Goal: Check status: Check status

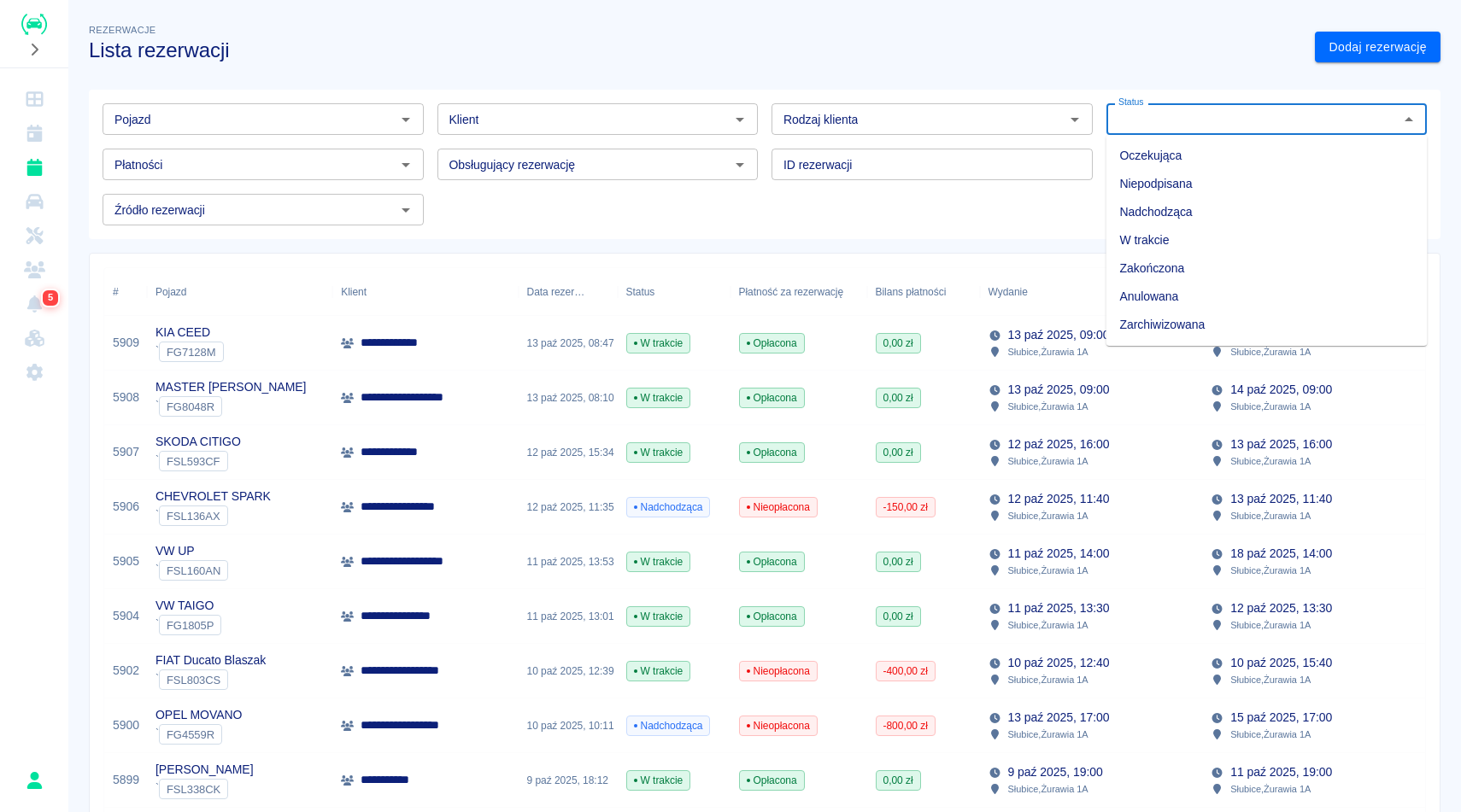
click at [1143, 117] on input "Status" at bounding box center [1252, 119] width 282 height 21
click at [1168, 325] on li "Zarchiwizowana" at bounding box center [1266, 325] width 321 height 28
type input "Zarchiwizowana"
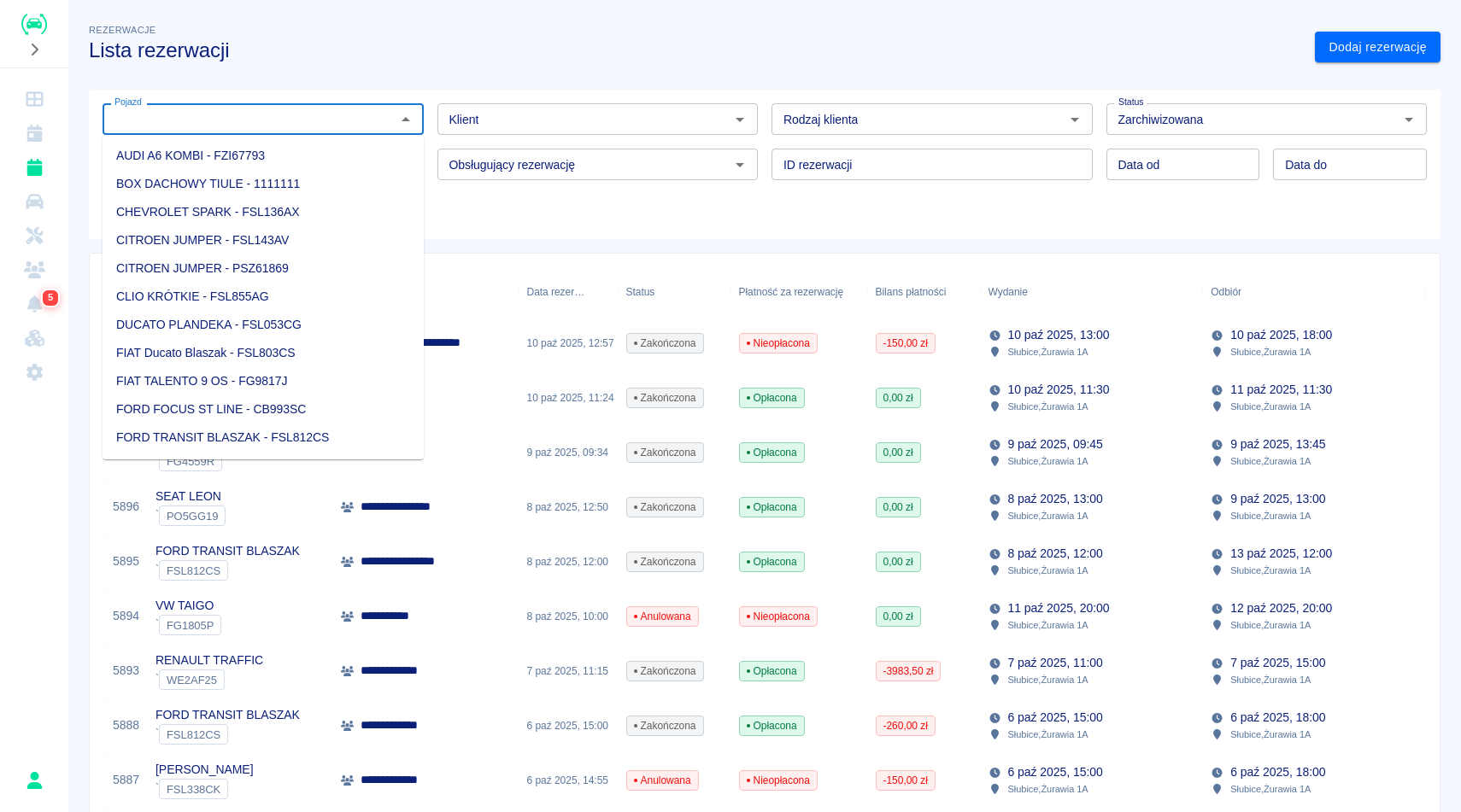
click at [360, 117] on input "Pojazd" at bounding box center [249, 119] width 282 height 21
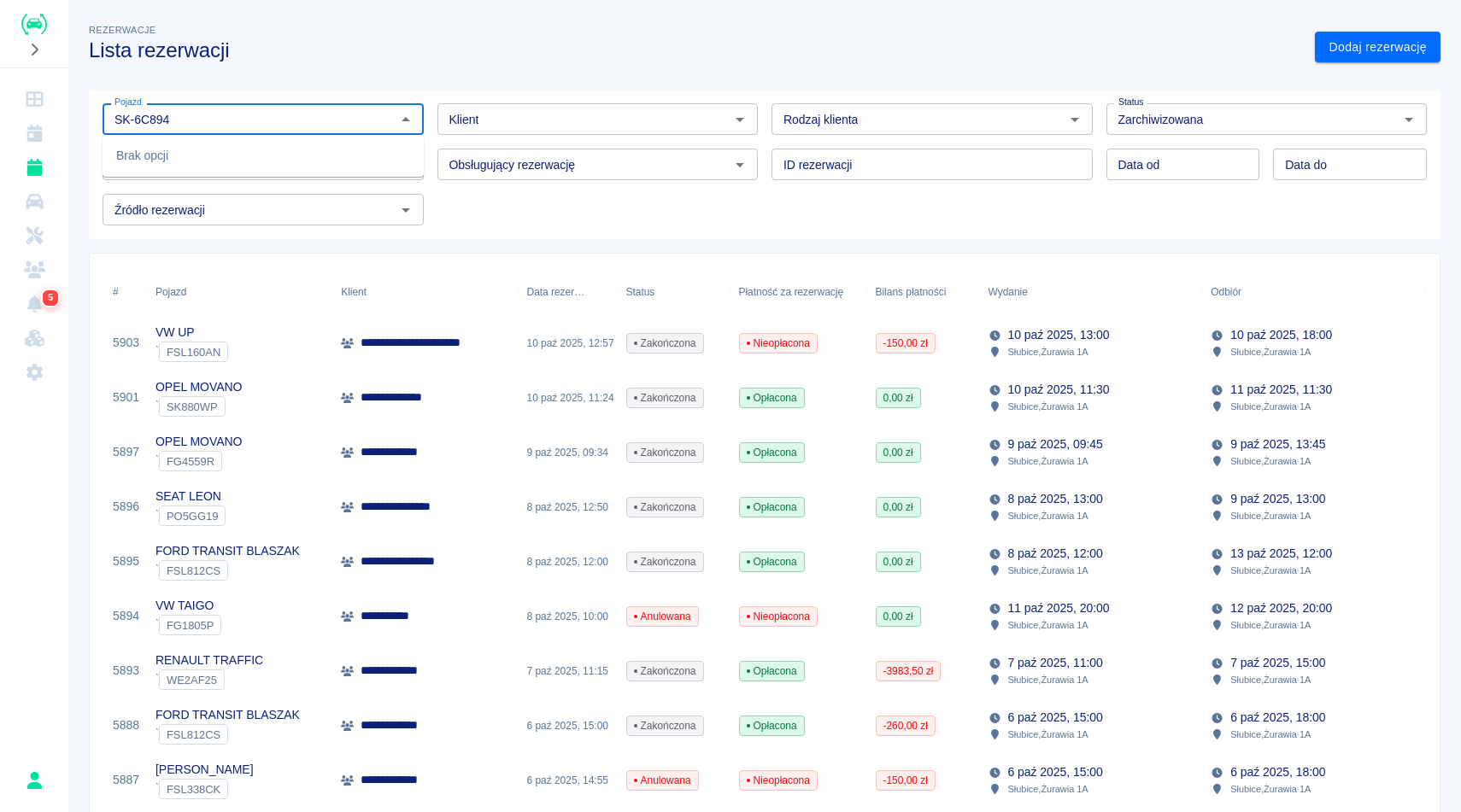
click at [138, 125] on input "SK-6C894" at bounding box center [249, 119] width 282 height 21
click at [139, 117] on input "SK-6C894" at bounding box center [249, 119] width 282 height 21
click at [136, 118] on input "SK-6C894" at bounding box center [249, 119] width 282 height 21
click at [255, 154] on li "OPEL ASTRA CZARNA - SK6C894" at bounding box center [262, 155] width 321 height 28
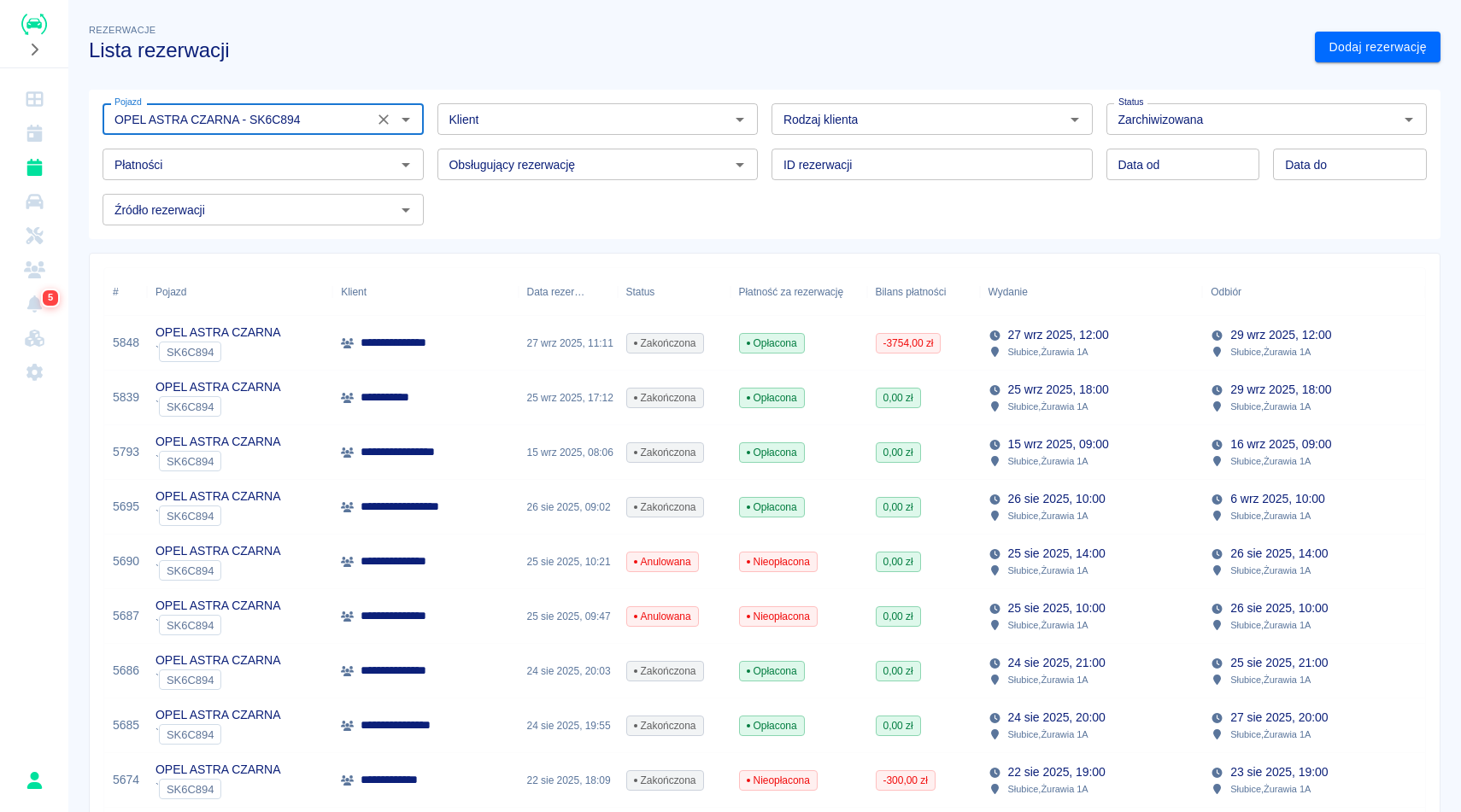
type input "OPEL ASTRA CZARNA - SK6C894"
click at [676, 225] on div "Pojazd OPEL ASTRA CZARNA - SK6C894 Pojazd Klient Klient Rodzaj klienta Rodzaj k…" at bounding box center [757, 157] width 1338 height 136
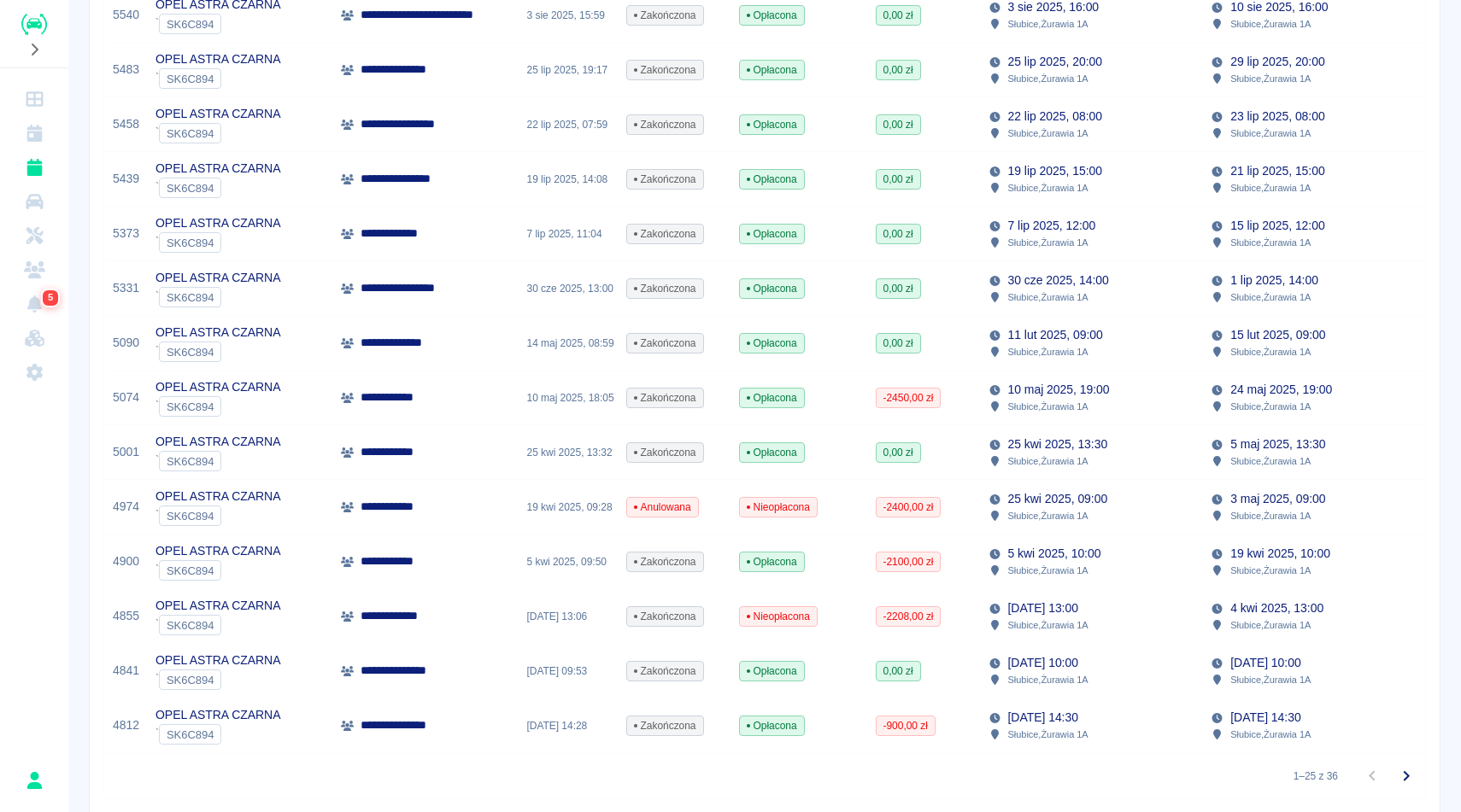
scroll to position [987, 0]
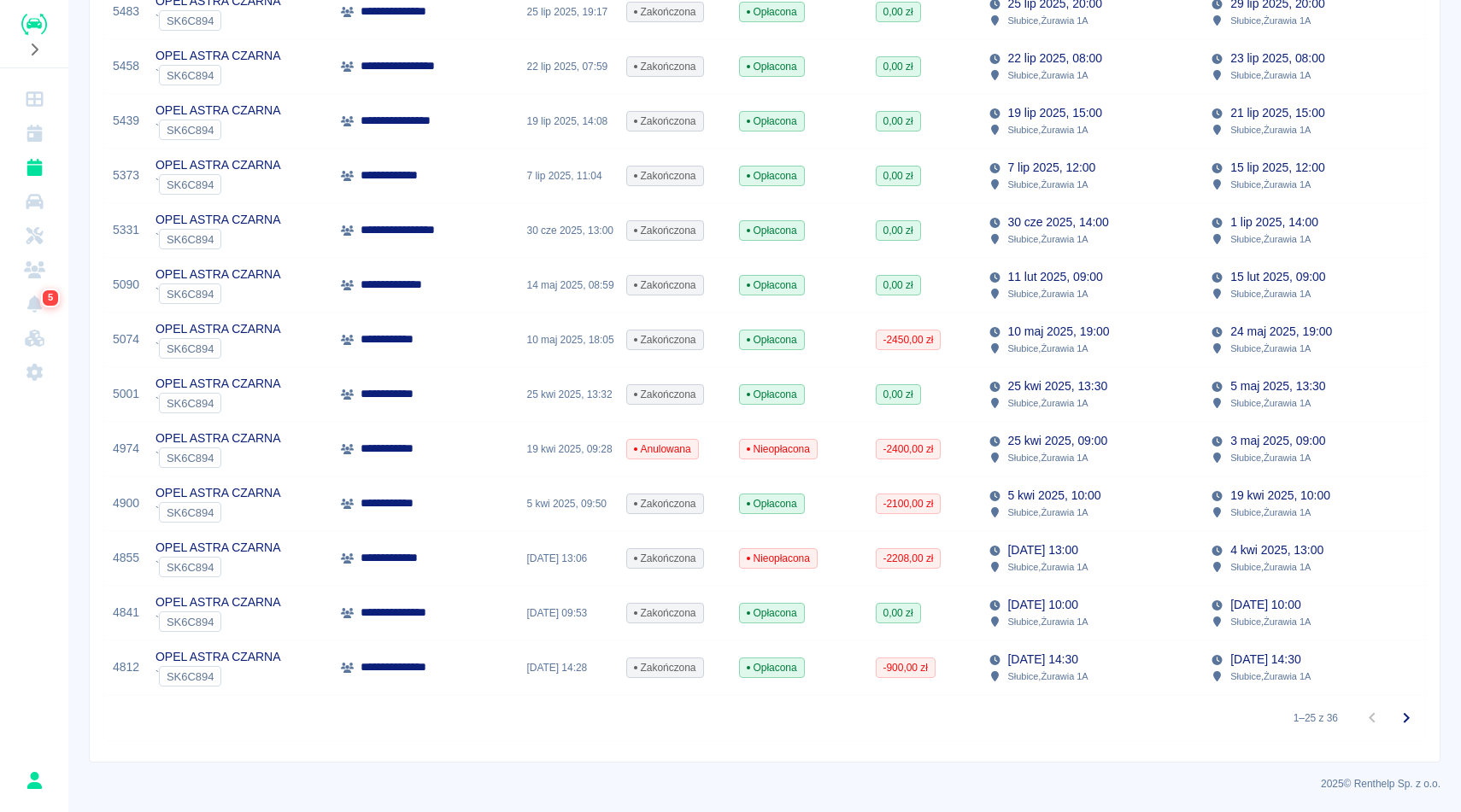
click at [1101, 250] on div "30 cze 2025, 14:00 Słubice , Żurawia 1A" at bounding box center [1091, 230] width 223 height 55
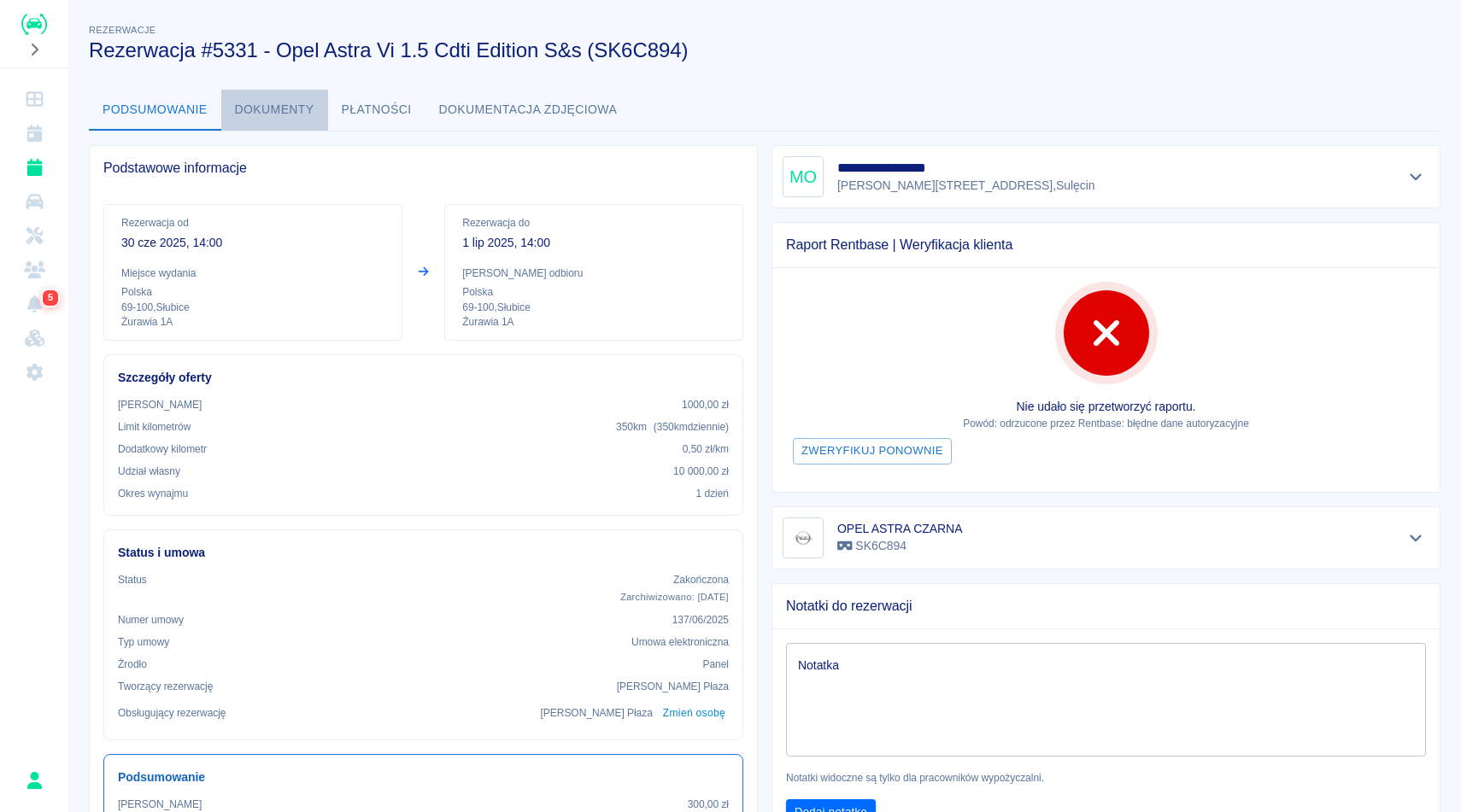
click at [273, 99] on button "Dokumenty" at bounding box center [275, 110] width 107 height 41
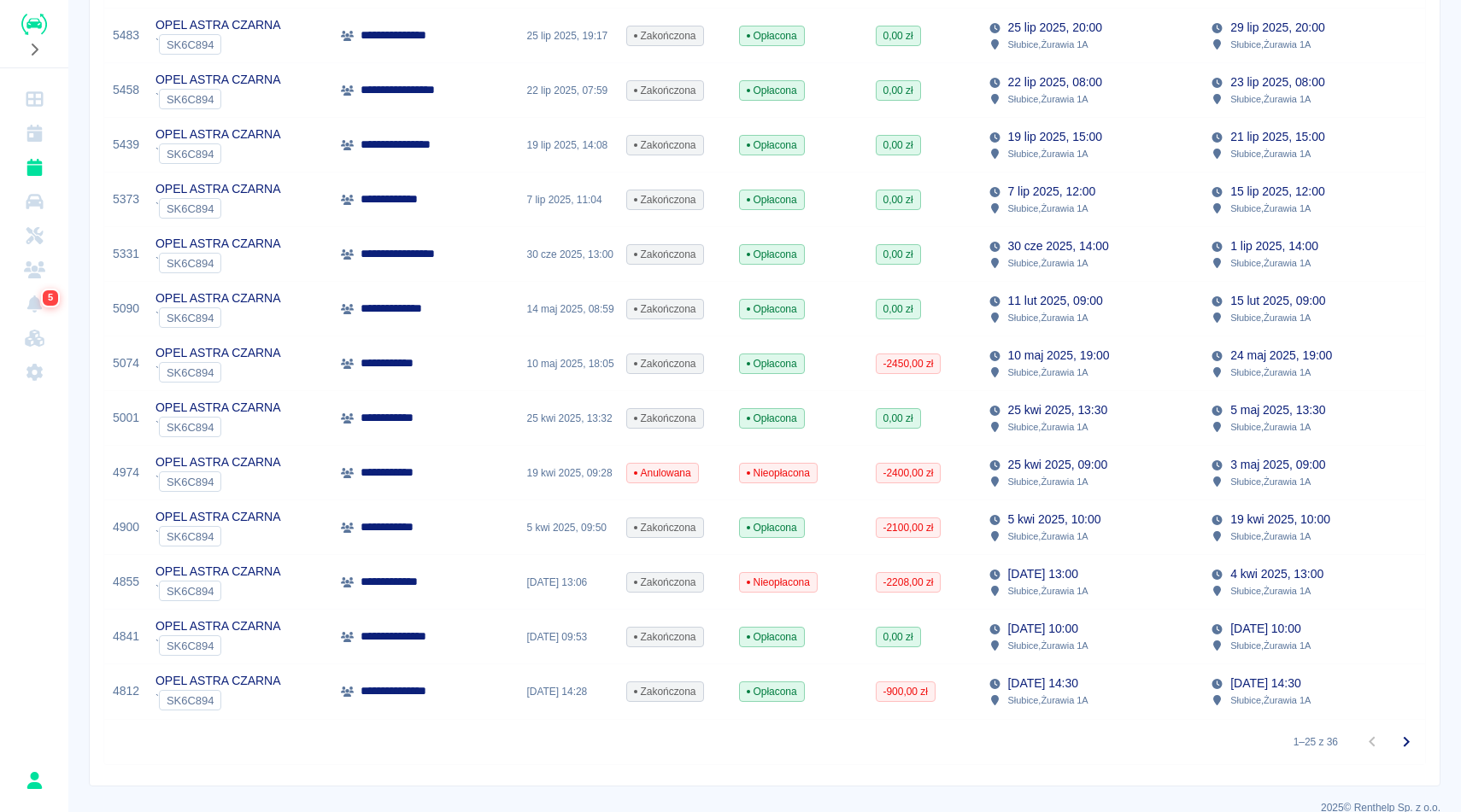
scroll to position [987, 0]
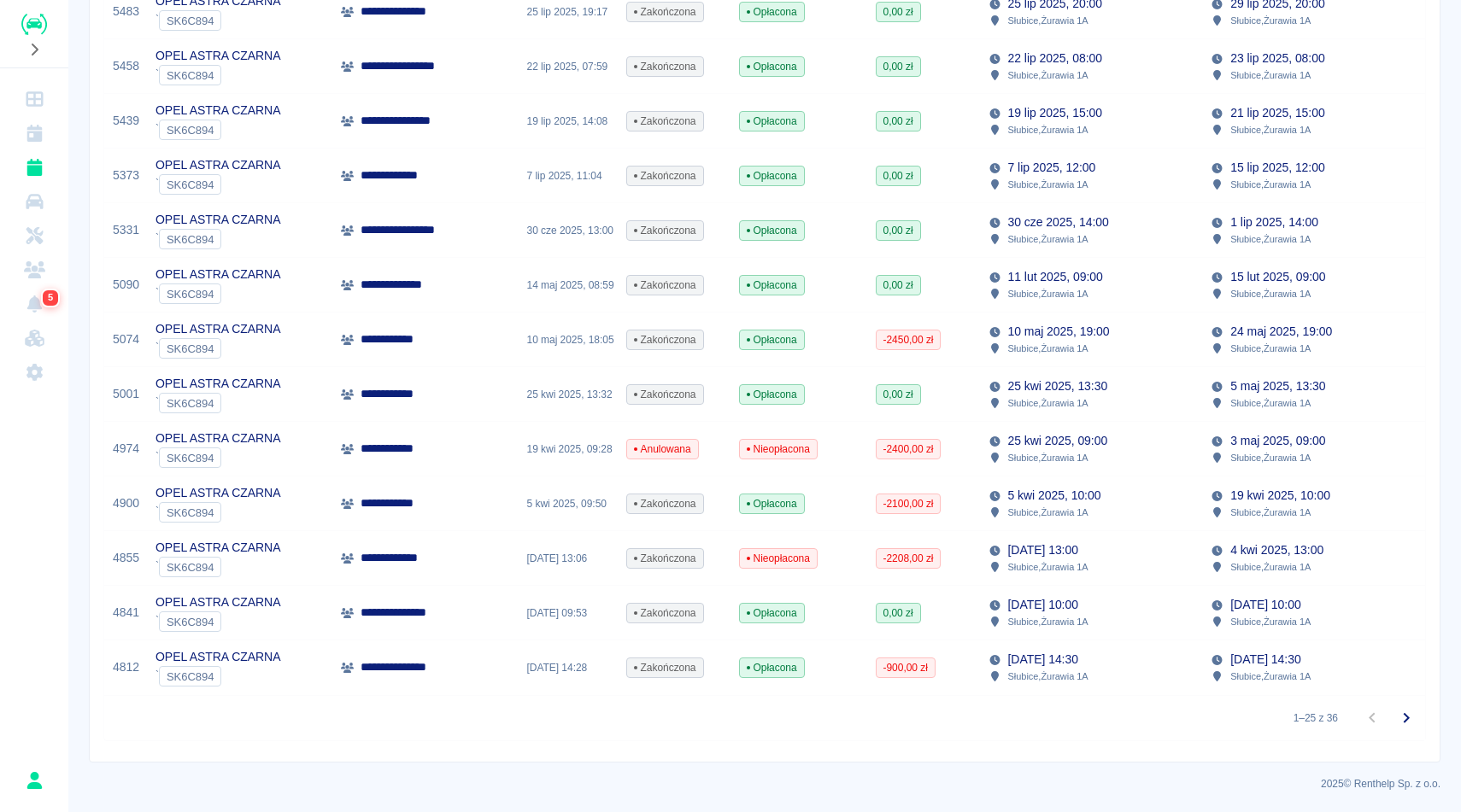
click at [1256, 355] on p "Słubice , Żurawia 1A" at bounding box center [1269, 349] width 80 height 15
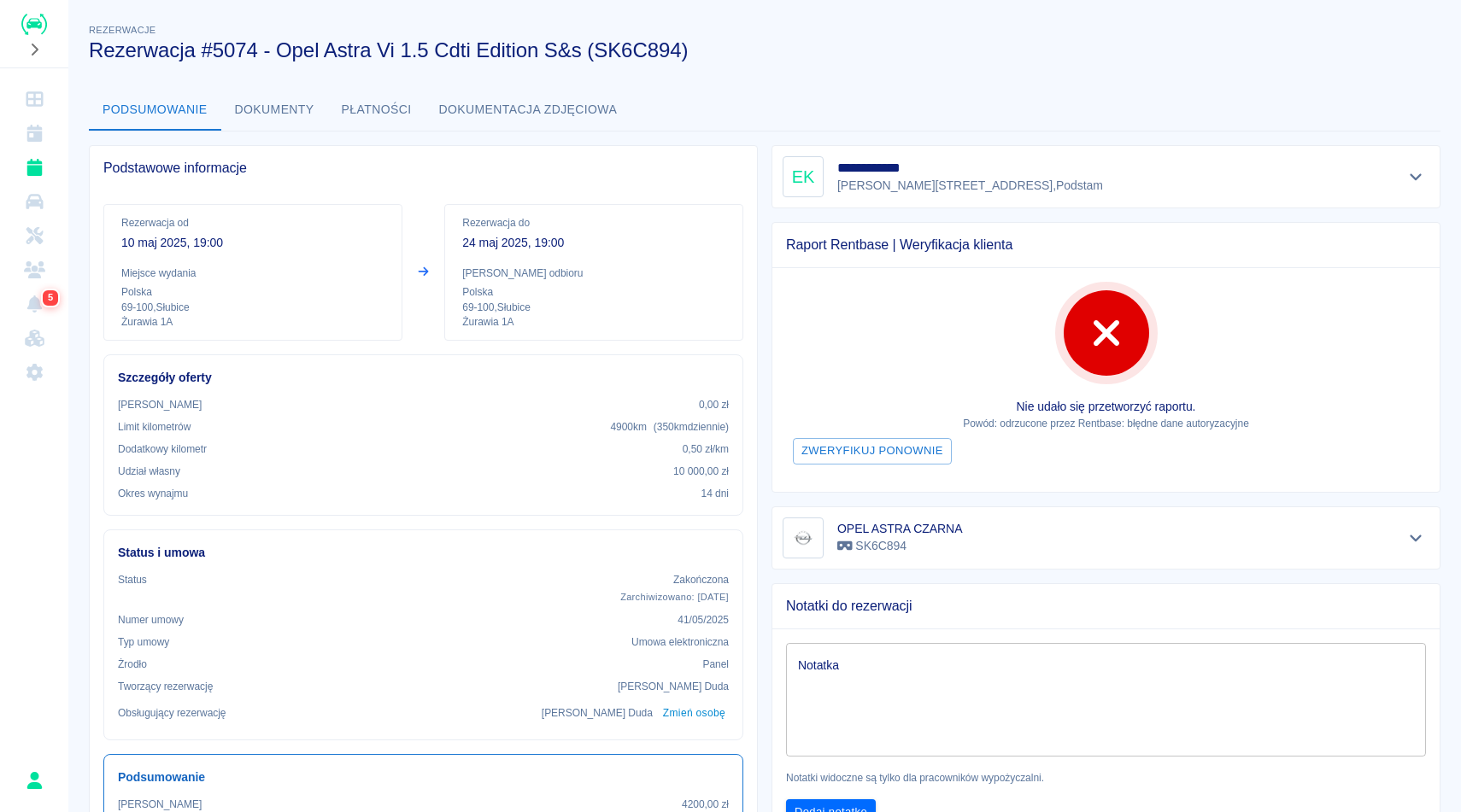
click at [262, 102] on button "Dokumenty" at bounding box center [275, 110] width 107 height 41
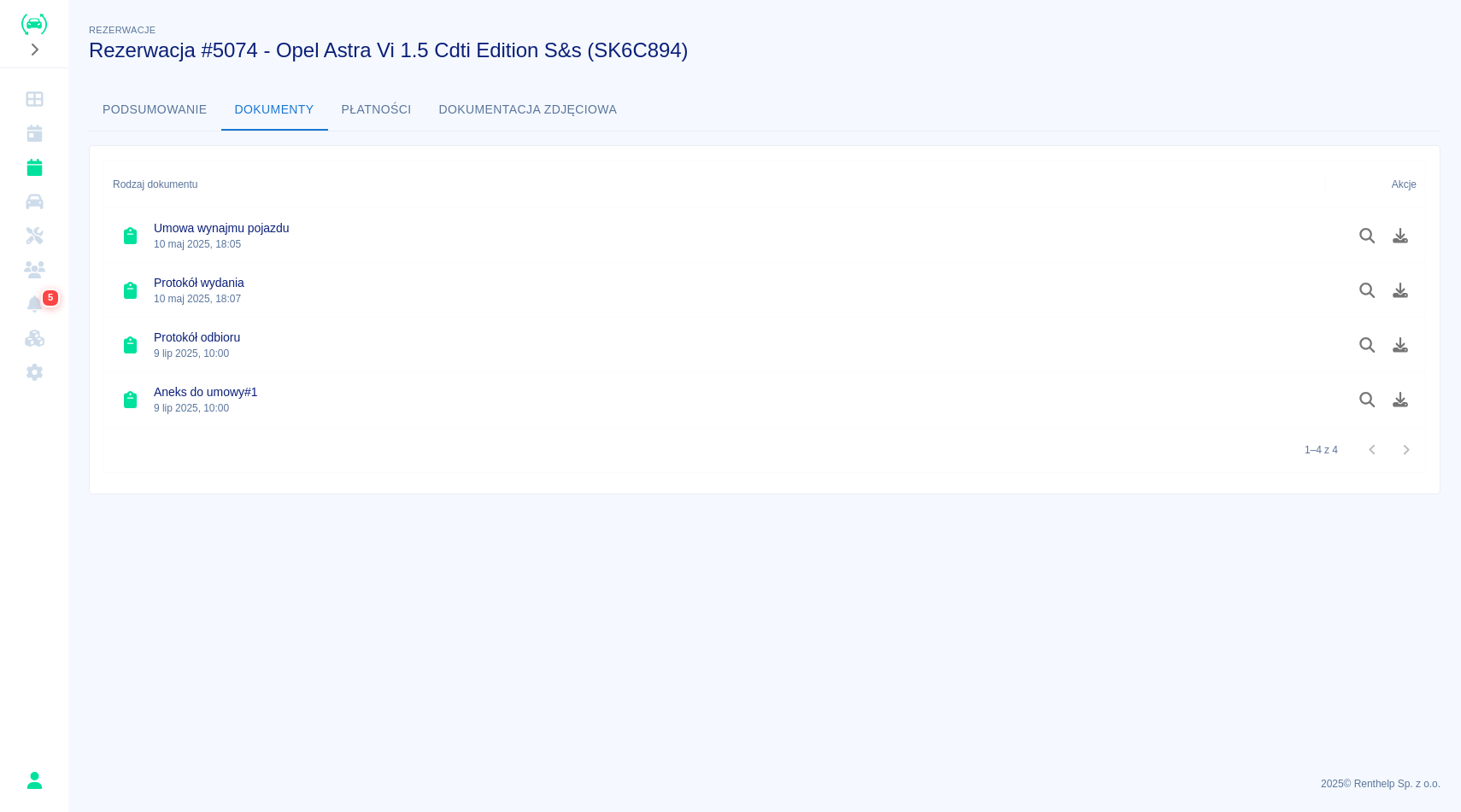
click at [141, 130] on button "Podsumowanie" at bounding box center [154, 110] width 132 height 41
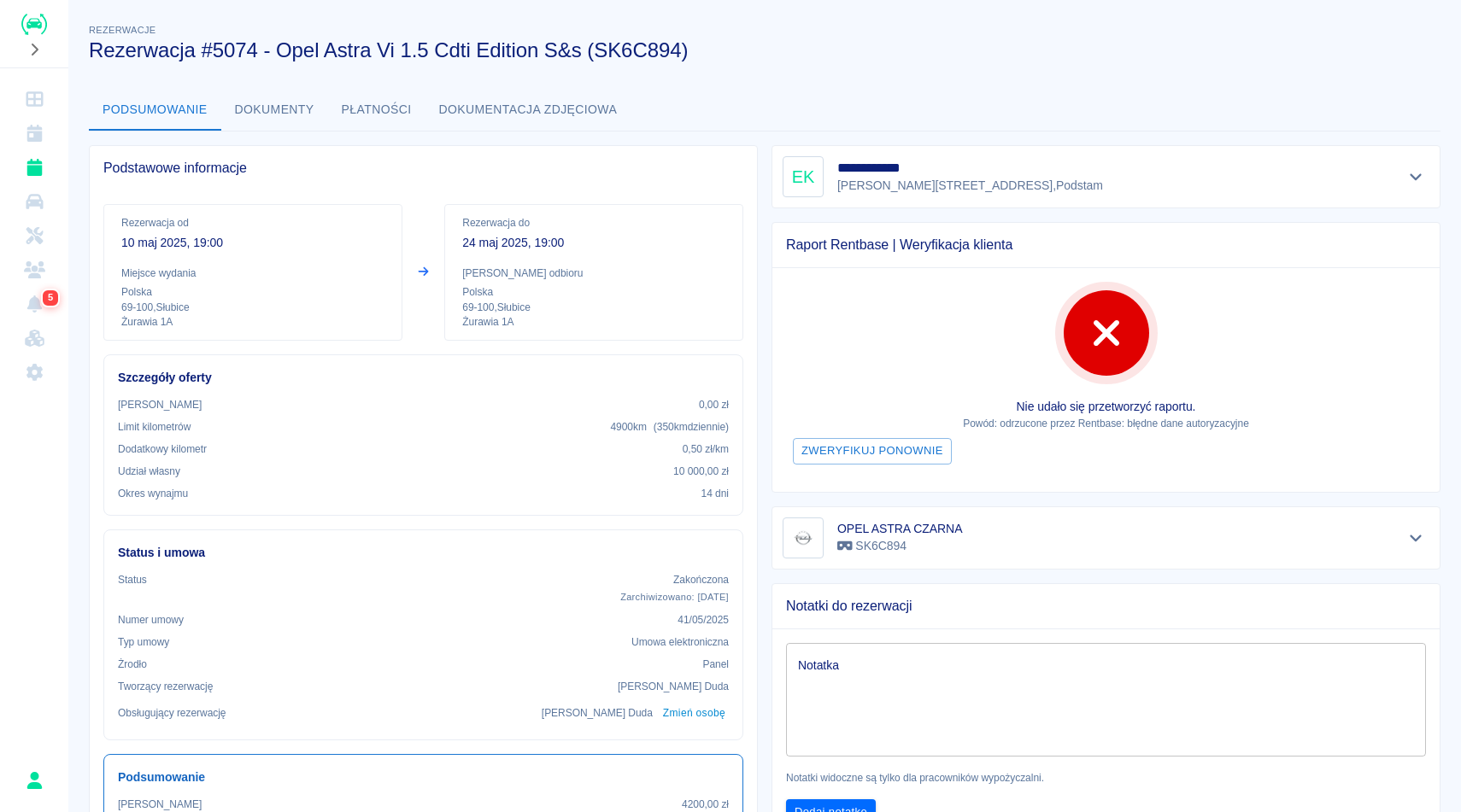
click at [932, 90] on div "Podsumowanie Dokumenty Płatności Dokumentacja zdjęciowa" at bounding box center [764, 110] width 1351 height 41
click at [894, 92] on div "Podsumowanie Dokumenty Płatności Dokumentacja zdjęciowa" at bounding box center [764, 110] width 1351 height 41
click at [295, 109] on button "Dokumenty" at bounding box center [275, 110] width 107 height 41
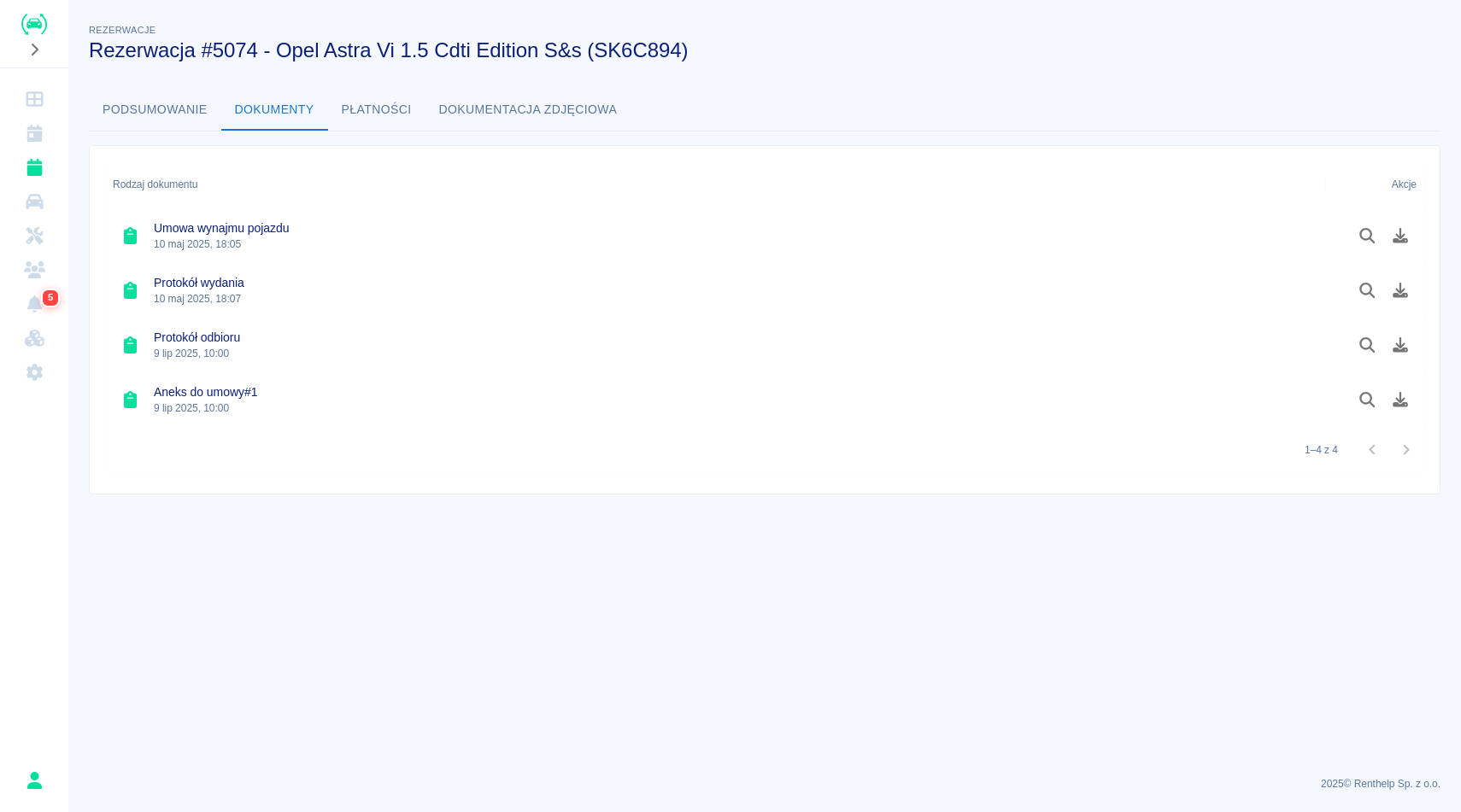
click at [149, 115] on button "Podsumowanie" at bounding box center [154, 110] width 132 height 41
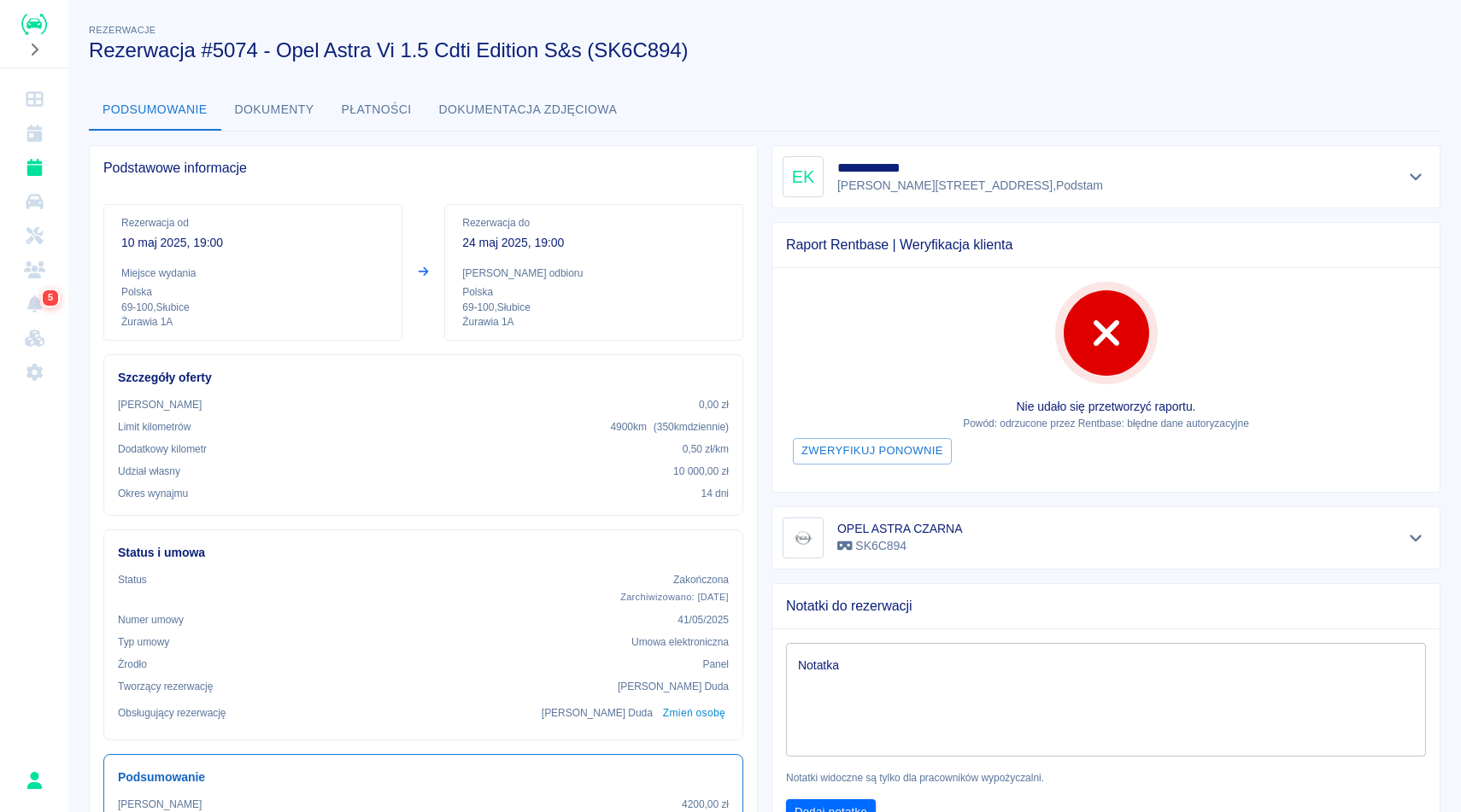
click at [781, 56] on h3 "Rezerwacja #5074 - Opel Astra Vi 1.5 Cdti Edition S&s (SK6C894)" at bounding box center [757, 50] width 1338 height 24
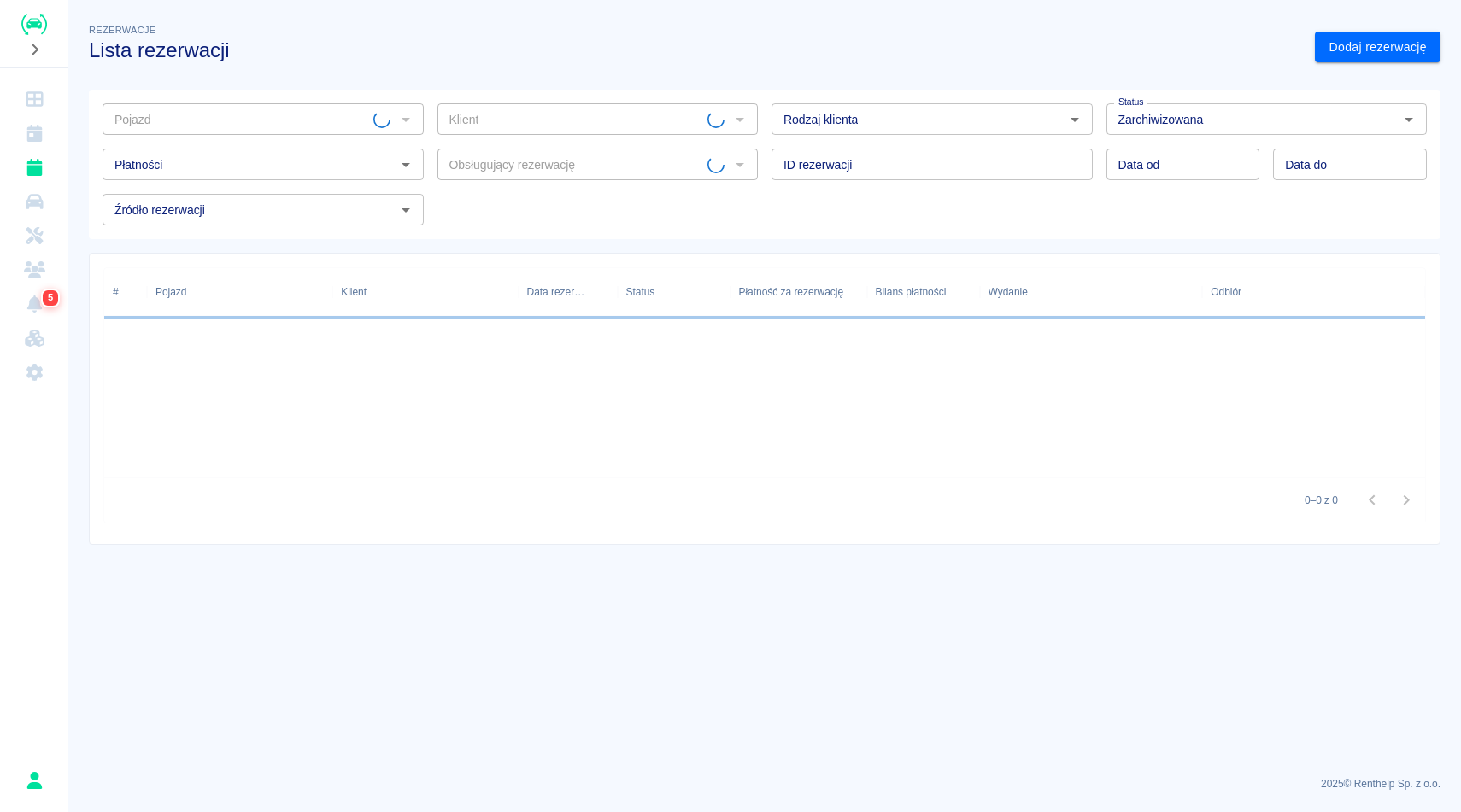
type input "OPEL ASTRA CZARNA - SK6C894"
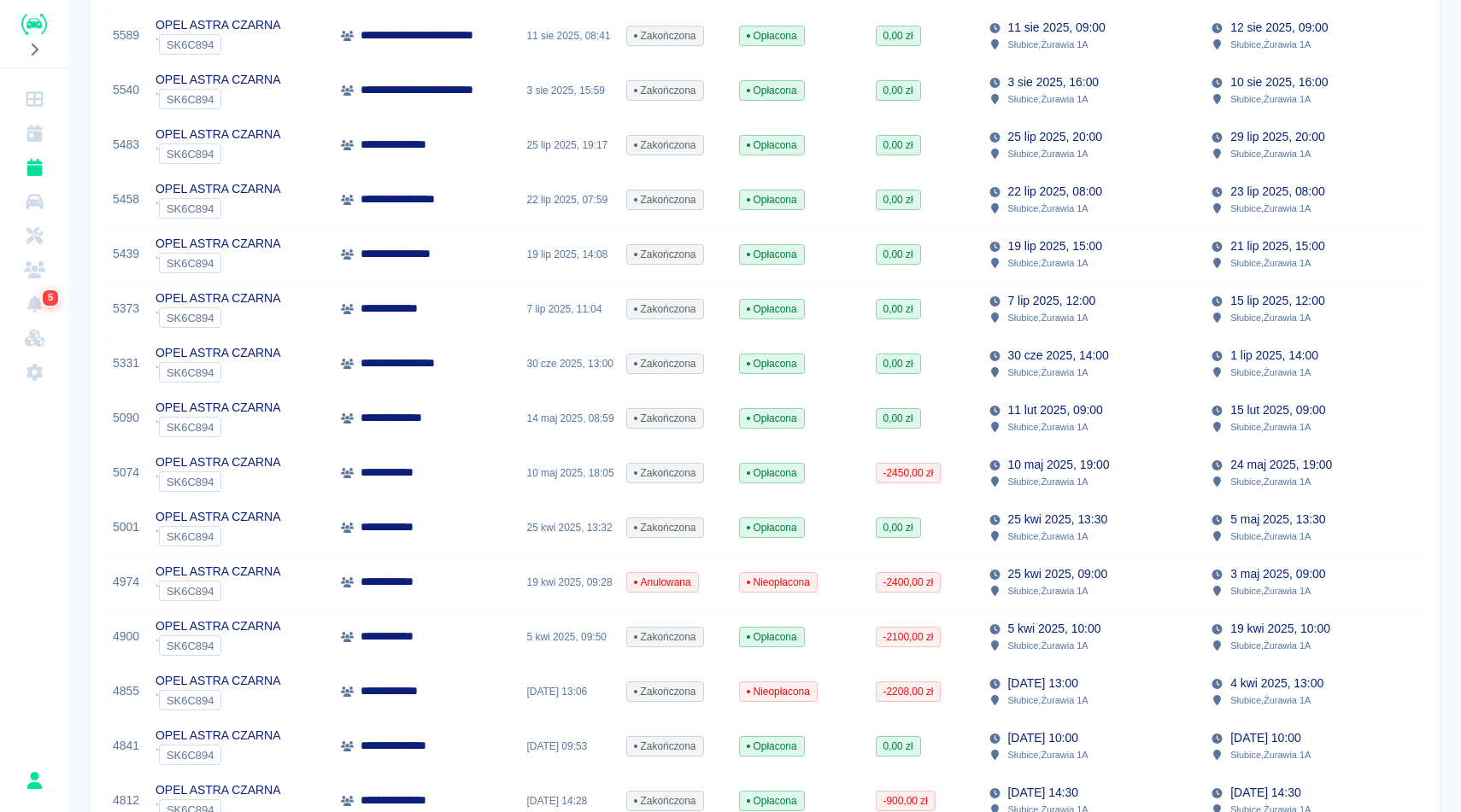
scroll to position [820, 0]
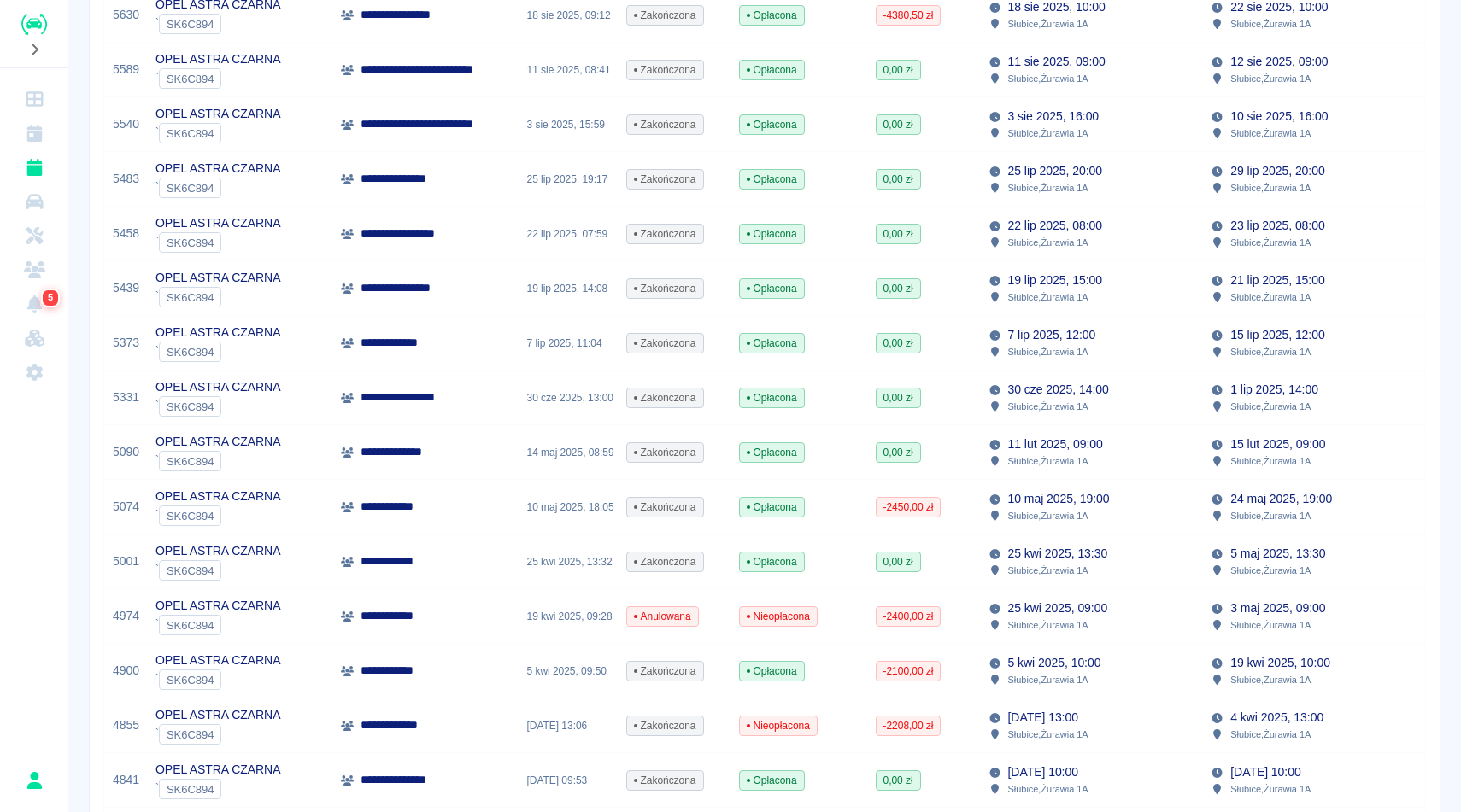
click at [1129, 709] on div "[DATE] 13:00 Słubice , Żurawia 1A" at bounding box center [1091, 725] width 223 height 55
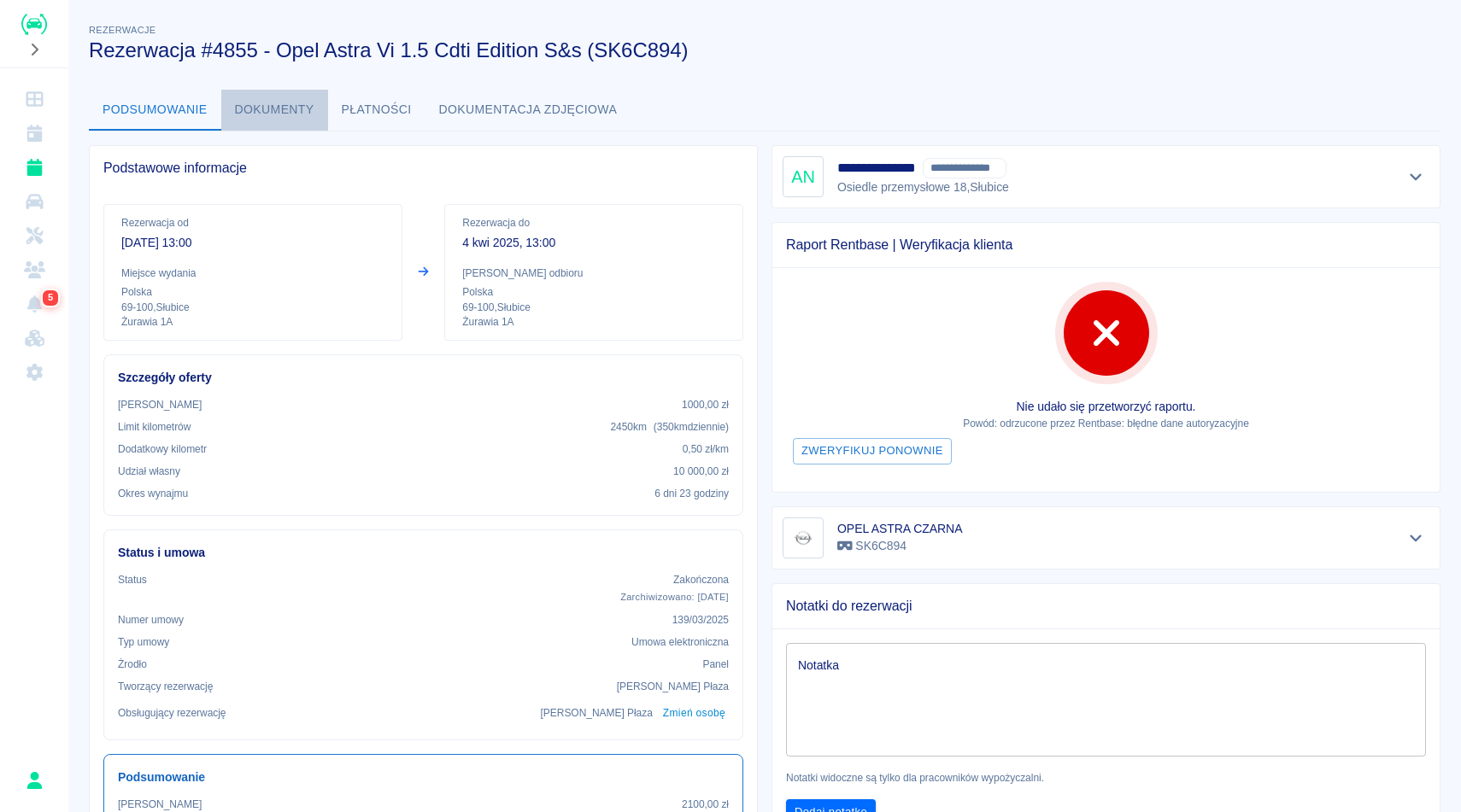
click at [296, 114] on button "Dokumenty" at bounding box center [275, 110] width 107 height 41
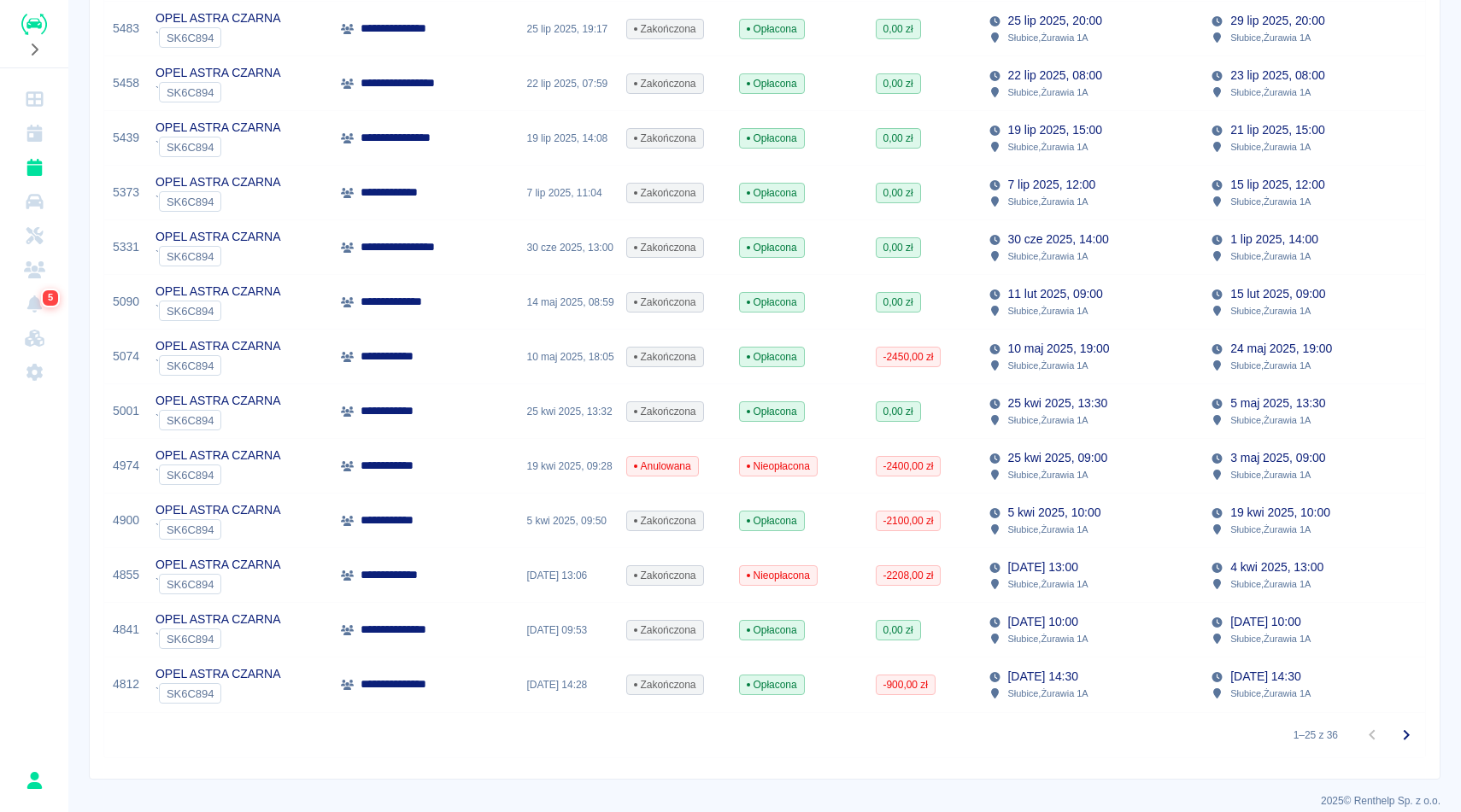
scroll to position [987, 0]
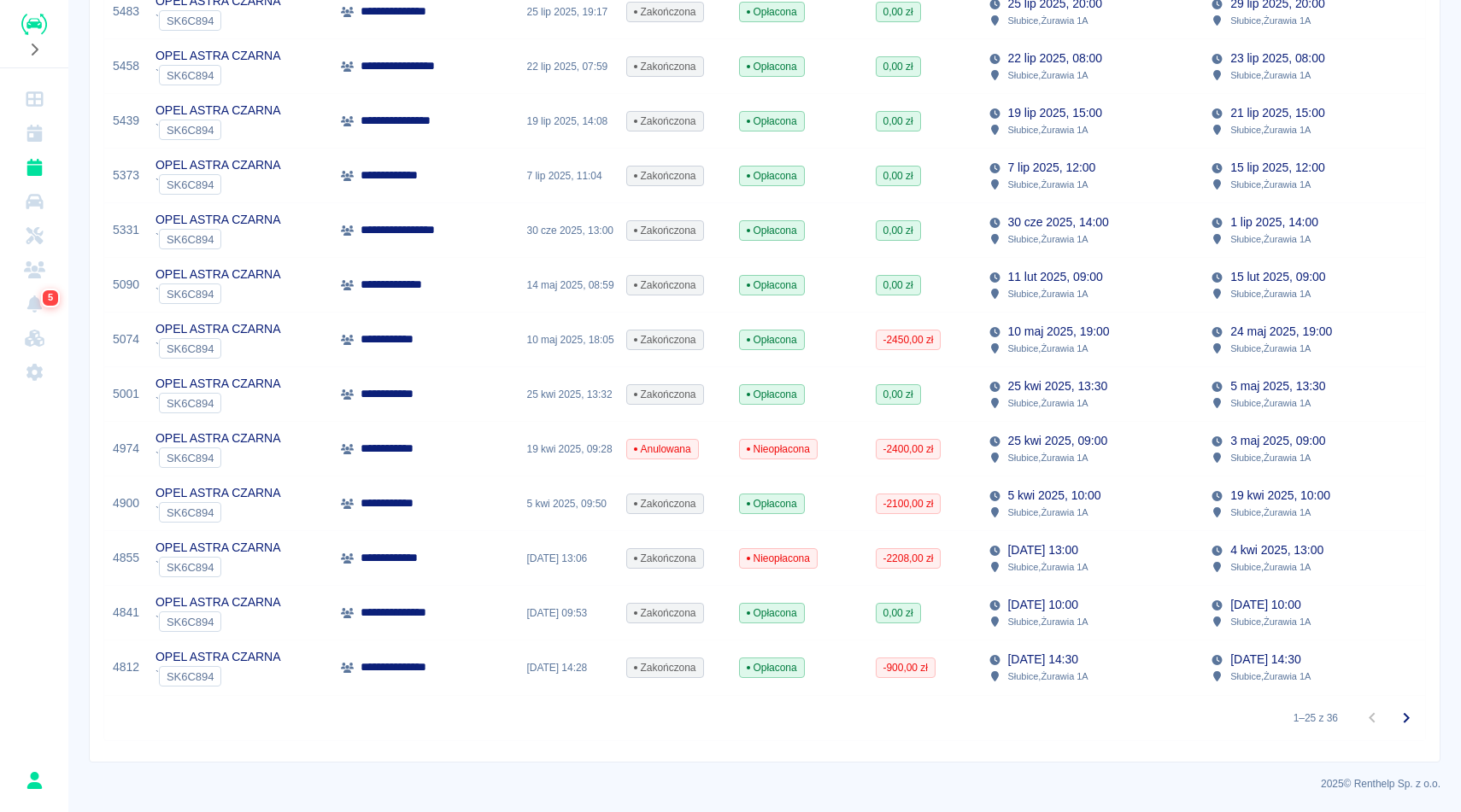
click at [1039, 356] on div "10 maj 2025, 19:00 Słubice , Żurawia 1A" at bounding box center [1091, 339] width 223 height 55
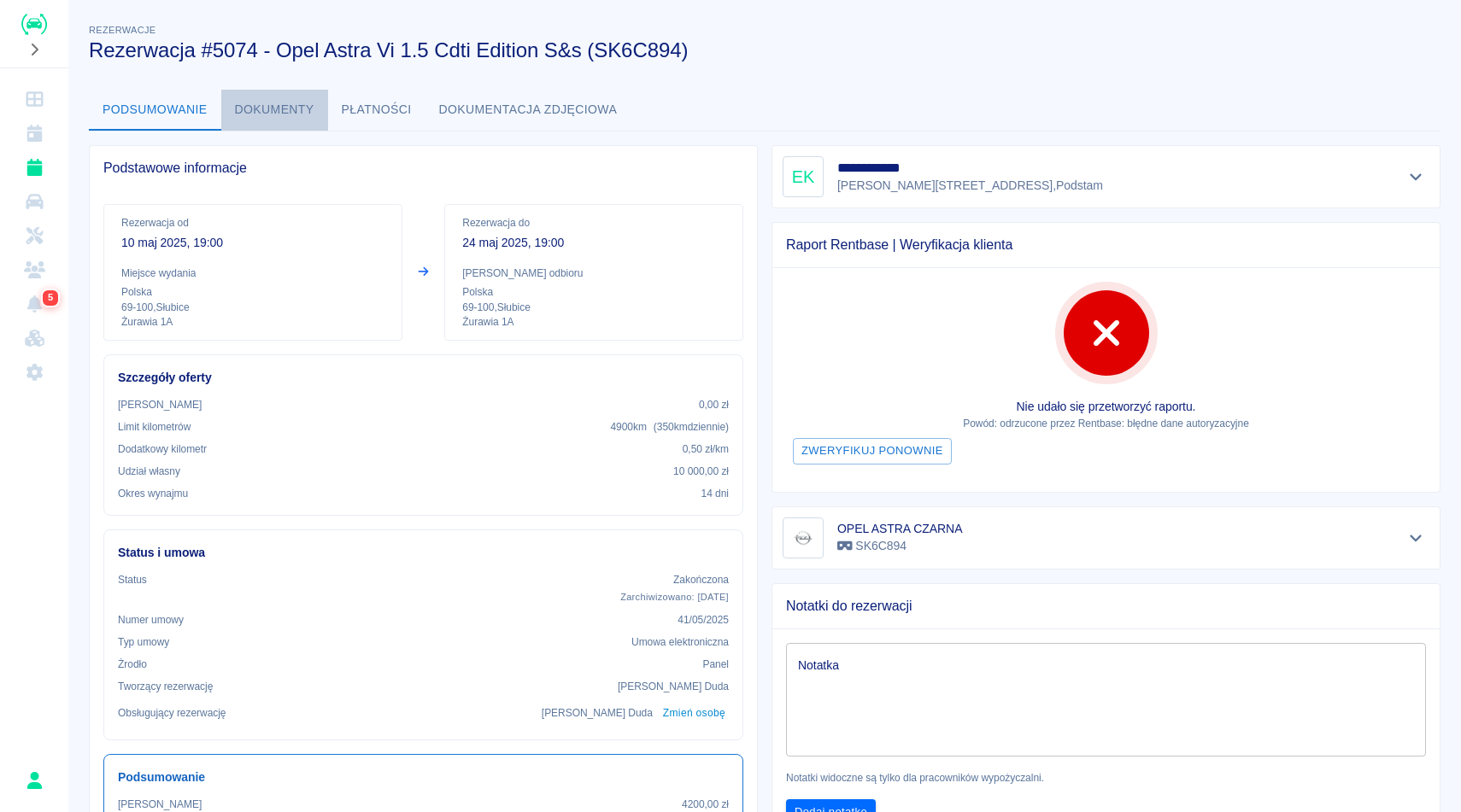
click at [311, 101] on button "Dokumenty" at bounding box center [275, 110] width 107 height 41
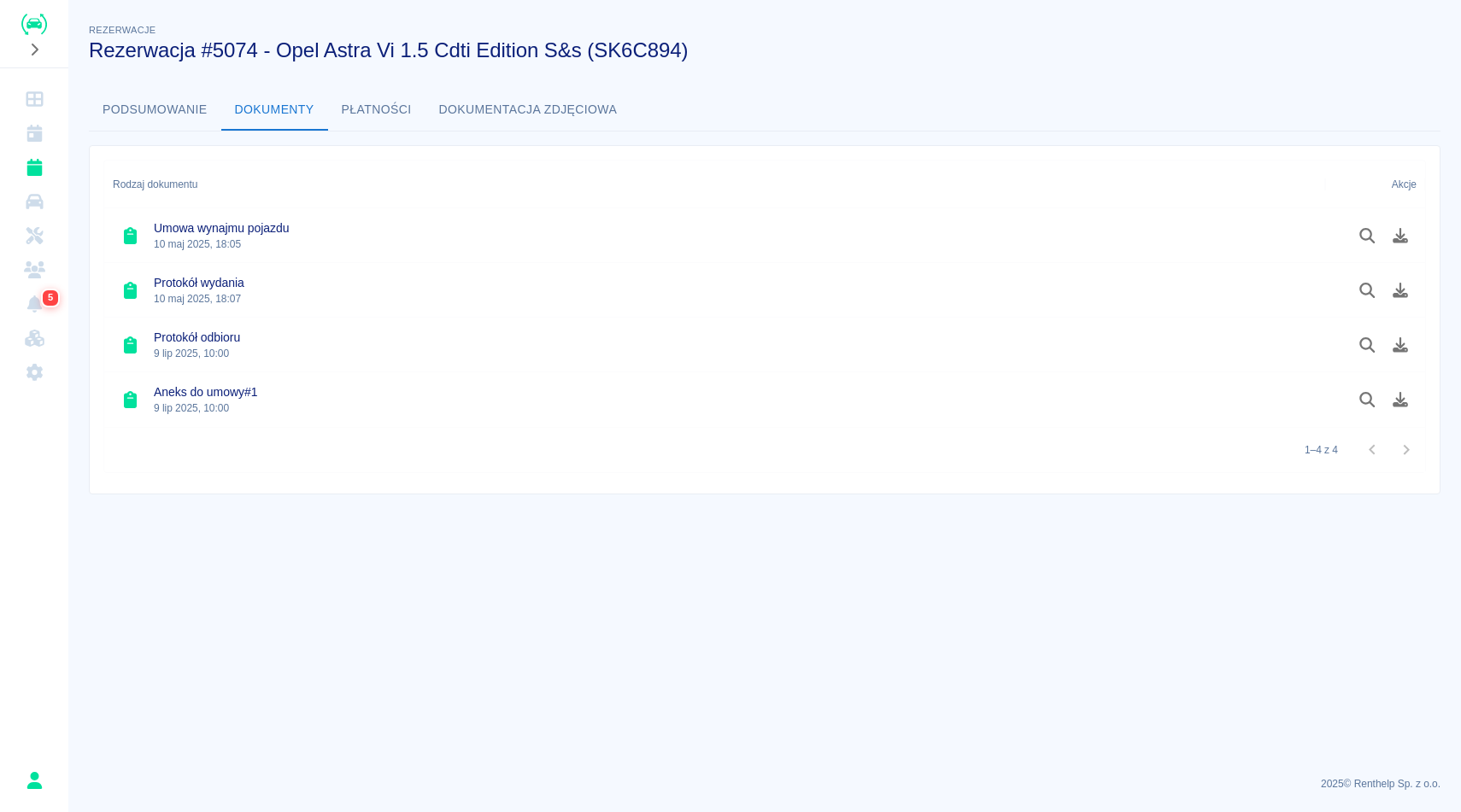
click at [159, 100] on button "Podsumowanie" at bounding box center [154, 110] width 132 height 41
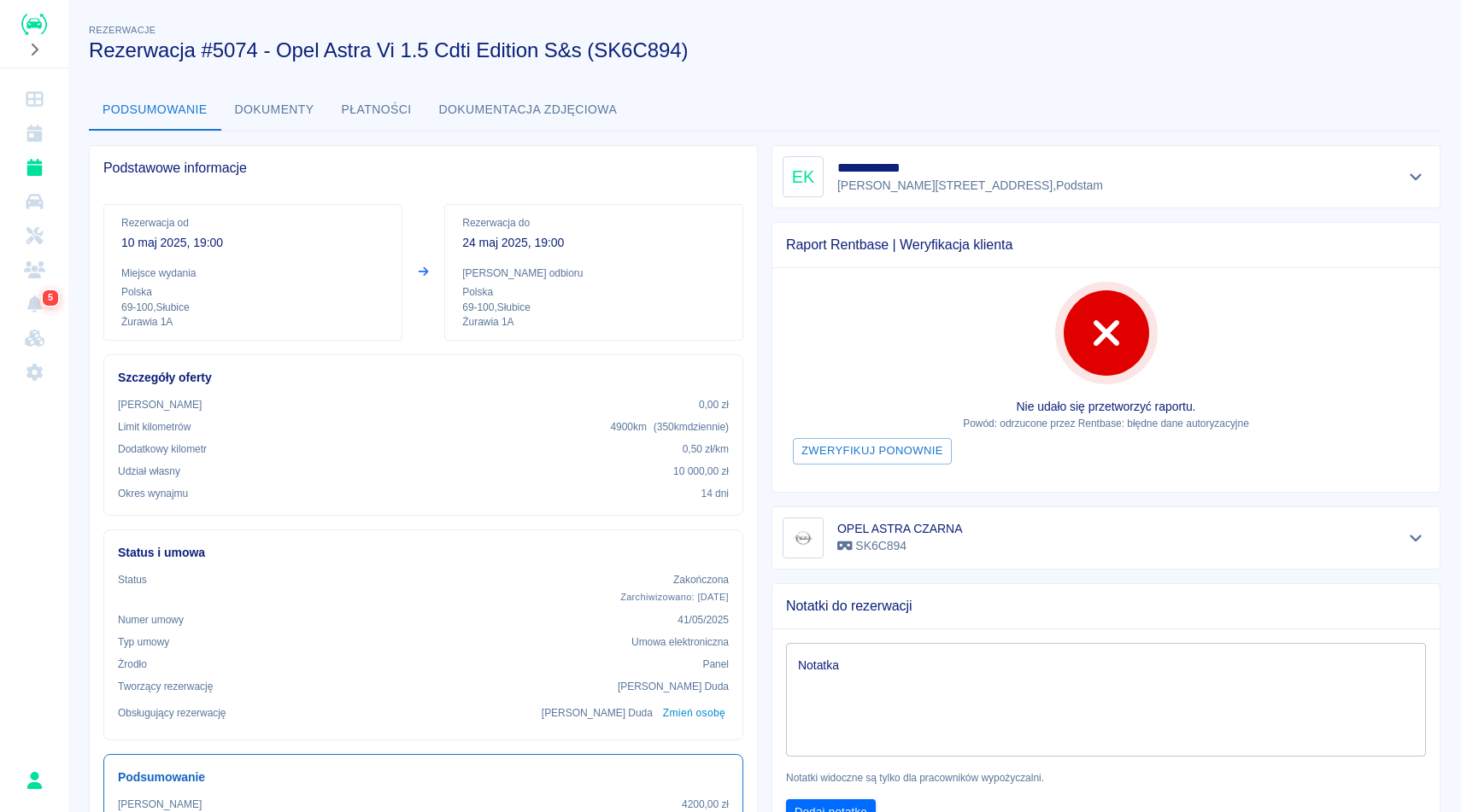
click at [919, 101] on div "Podsumowanie Dokumenty Płatności Dokumentacja zdjęciowa" at bounding box center [764, 110] width 1351 height 41
click at [886, 12] on div "Rezerwacje Rezerwacja #5074 - Opel Astra Vi 1.5 Cdti Edition S&s (SK6C894)" at bounding box center [751, 35] width 1351 height 56
click at [259, 111] on button "Dokumenty" at bounding box center [275, 110] width 107 height 41
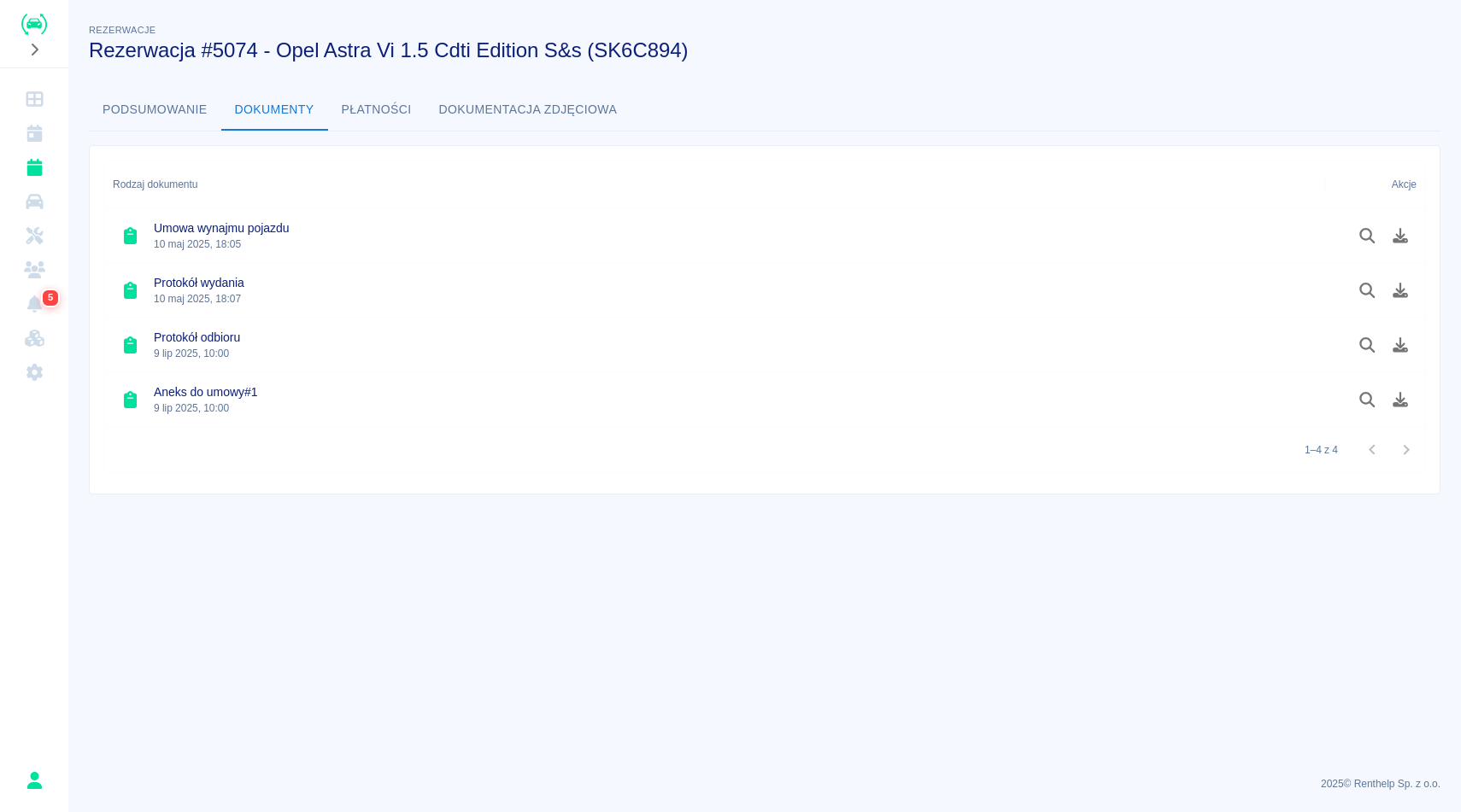
click at [151, 103] on button "Podsumowanie" at bounding box center [154, 110] width 132 height 41
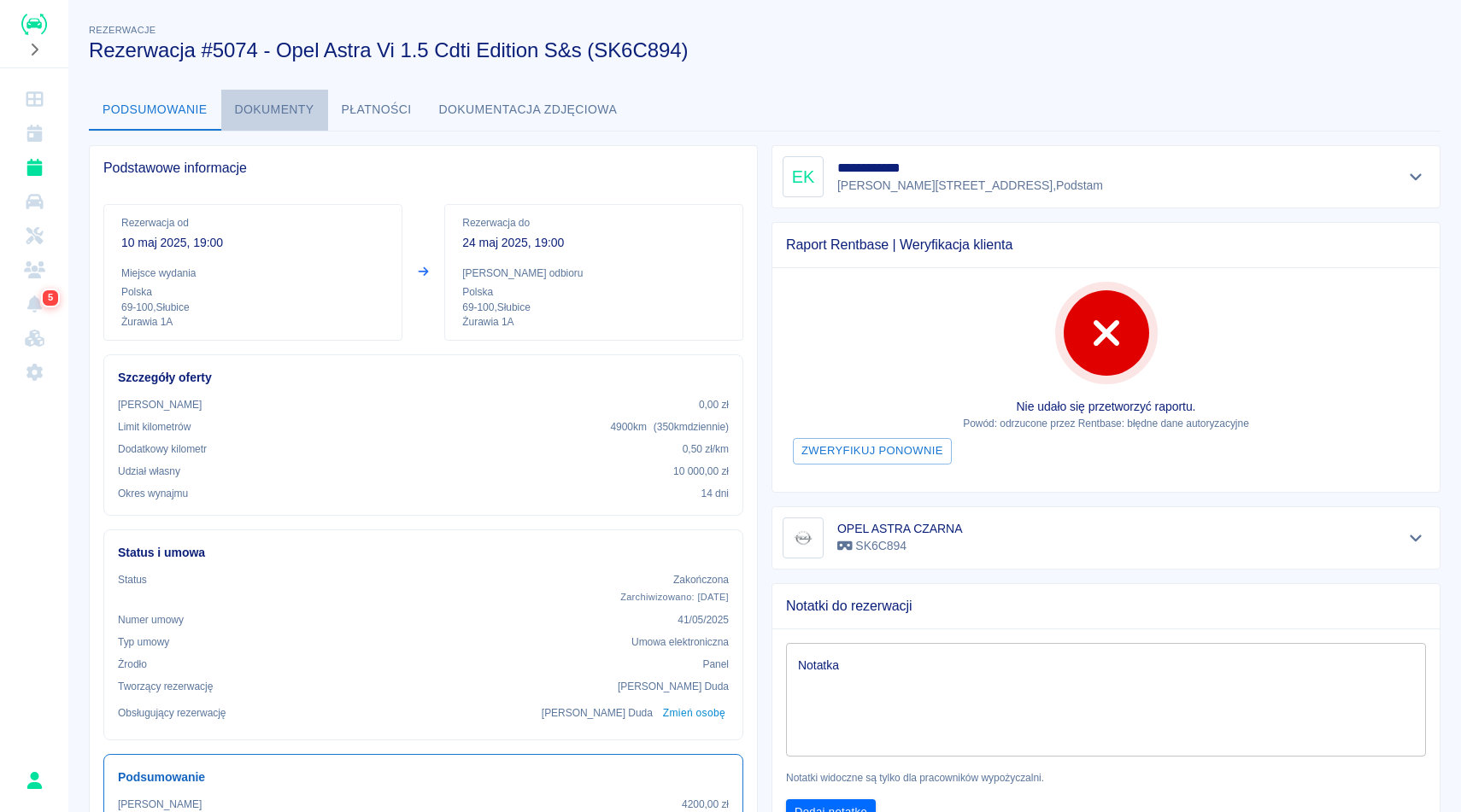
click at [244, 103] on button "Dokumenty" at bounding box center [275, 110] width 107 height 41
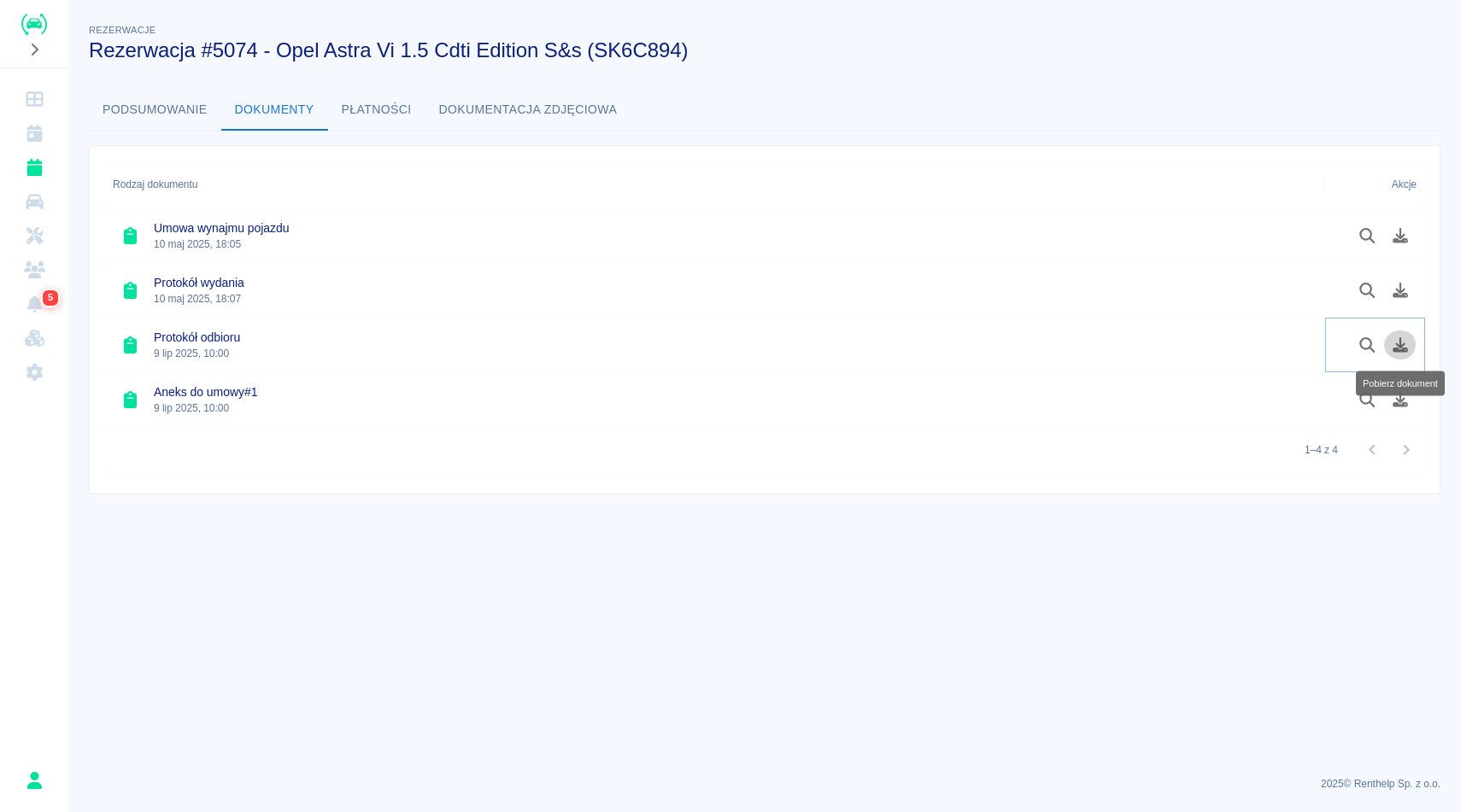
click at [1397, 343] on icon "Pobierz dokument" at bounding box center [1400, 345] width 19 height 15
click at [768, 62] on h3 "Rezerwacja #5074 - Opel Astra Vi 1.5 Cdti Edition S&s (SK6C894)" at bounding box center [757, 50] width 1338 height 24
click at [146, 117] on button "Podsumowanie" at bounding box center [154, 110] width 132 height 41
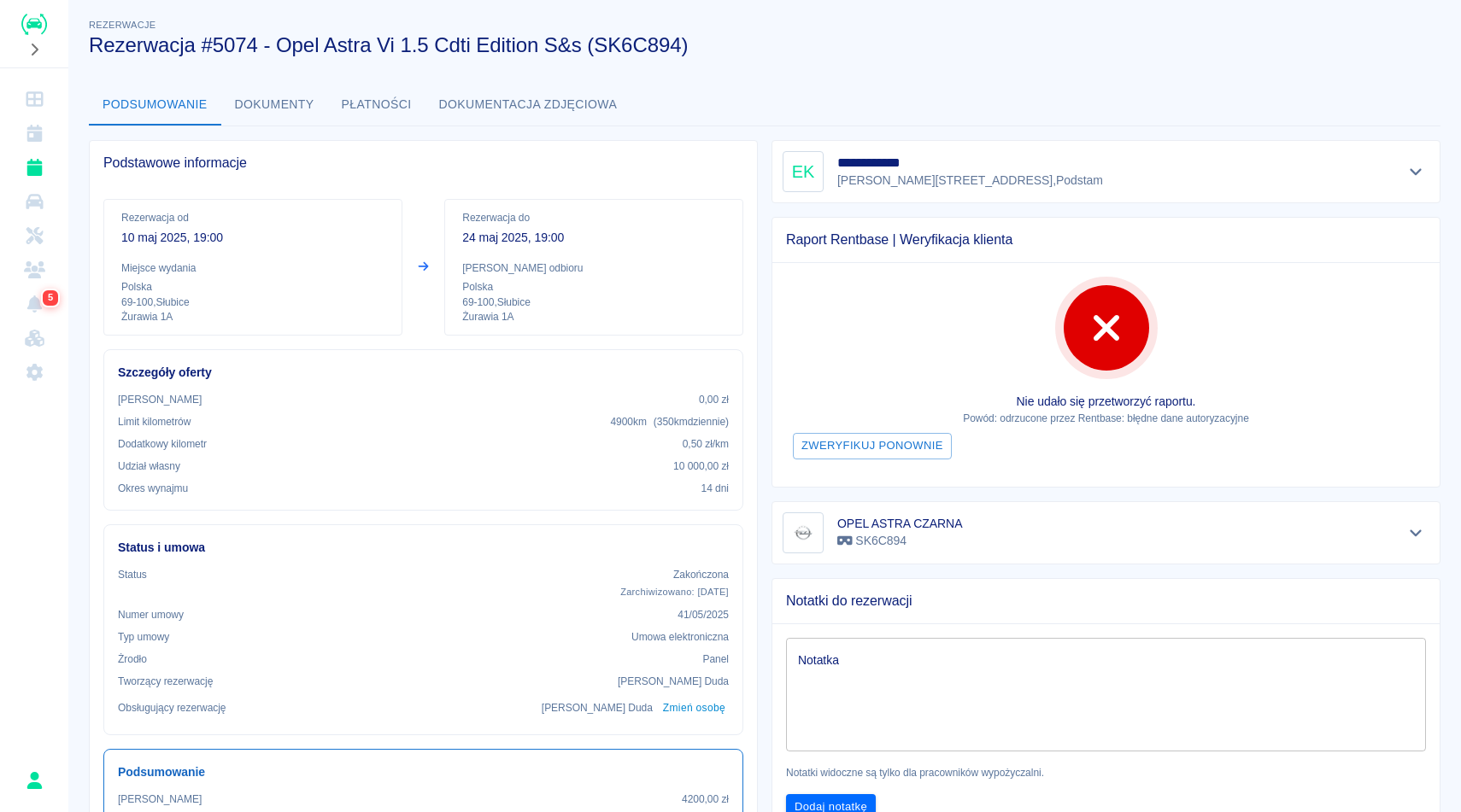
scroll to position [6, 0]
click at [146, 118] on button "Podsumowanie" at bounding box center [154, 104] width 132 height 41
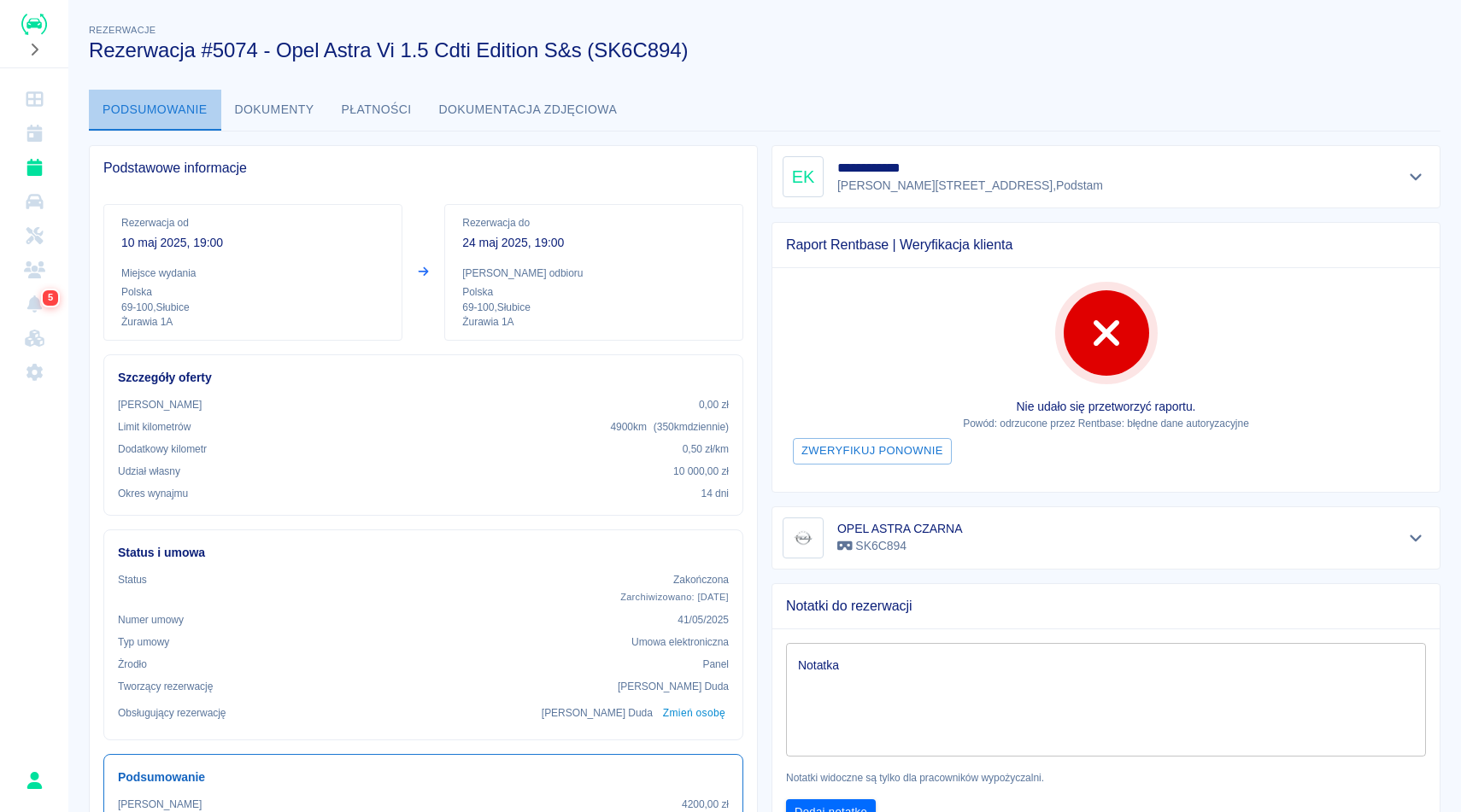
click at [157, 114] on button "Podsumowanie" at bounding box center [154, 110] width 132 height 41
click at [158, 112] on button "Podsumowanie" at bounding box center [154, 110] width 132 height 41
click at [159, 112] on button "Podsumowanie" at bounding box center [154, 110] width 132 height 41
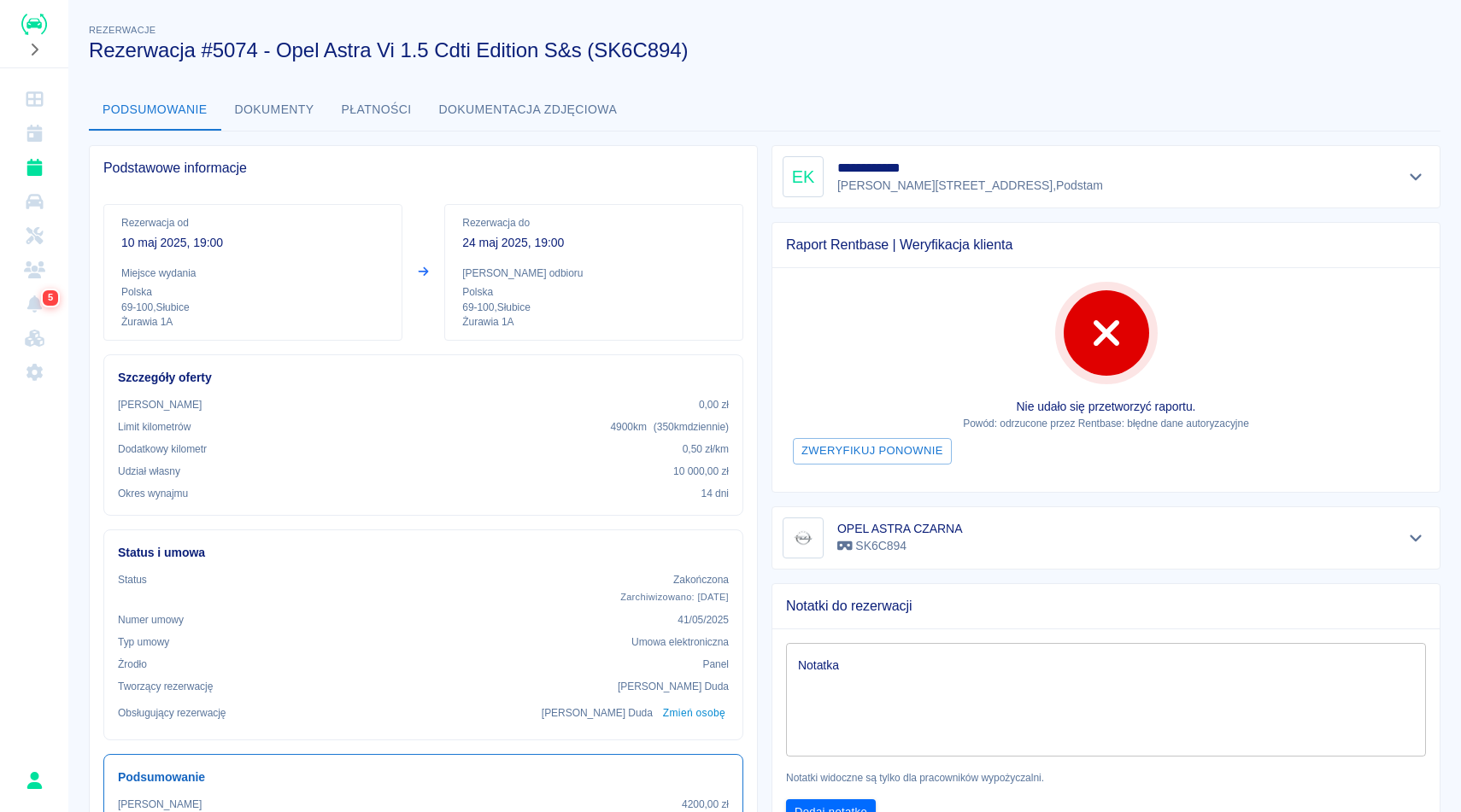
click at [1183, 100] on div "Podsumowanie Dokumenty Płatności Dokumentacja zdjęciowa" at bounding box center [764, 110] width 1351 height 41
click at [258, 107] on button "Dokumenty" at bounding box center [275, 110] width 107 height 41
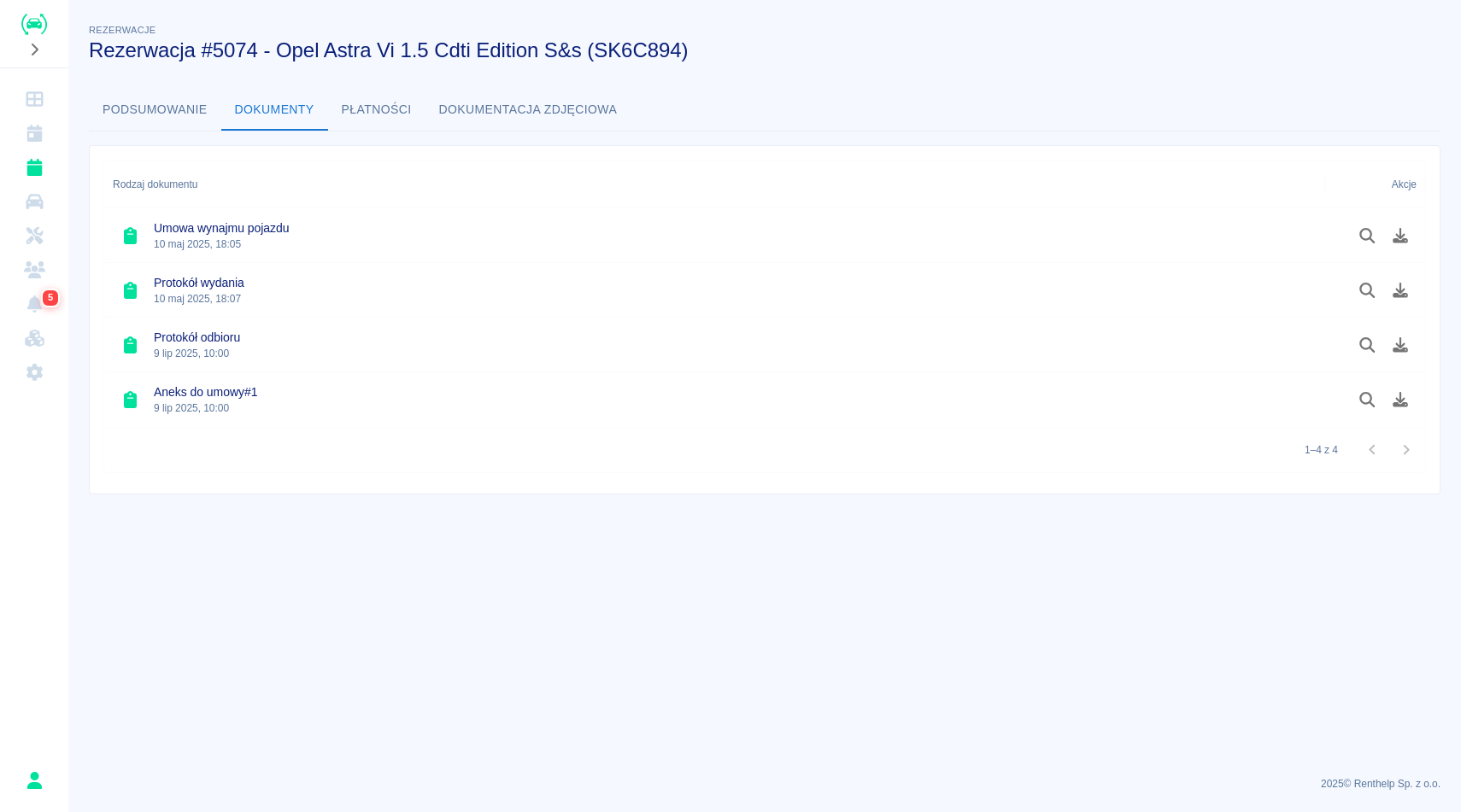
click at [180, 106] on button "Podsumowanie" at bounding box center [154, 110] width 132 height 41
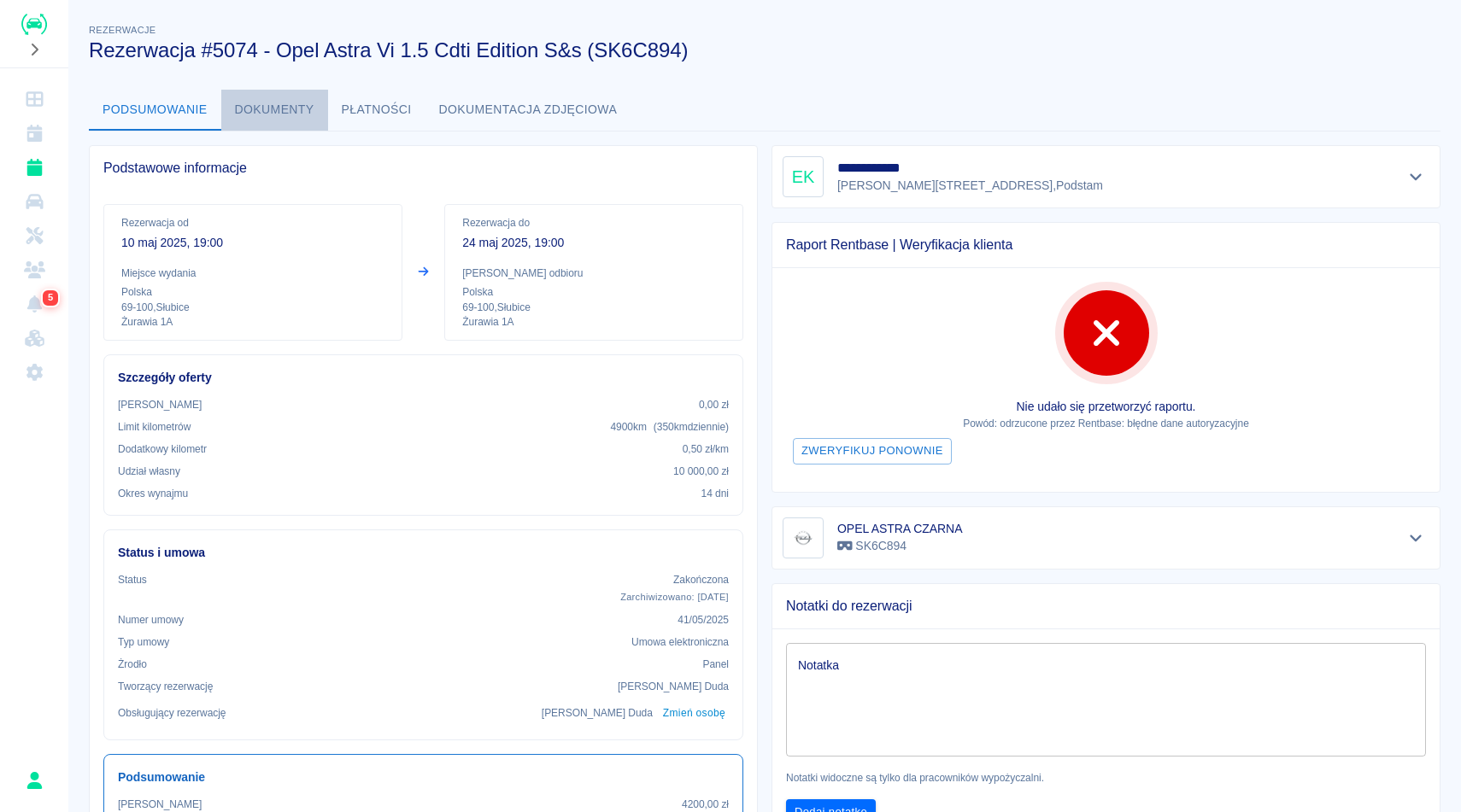
click at [291, 103] on button "Dokumenty" at bounding box center [275, 110] width 107 height 41
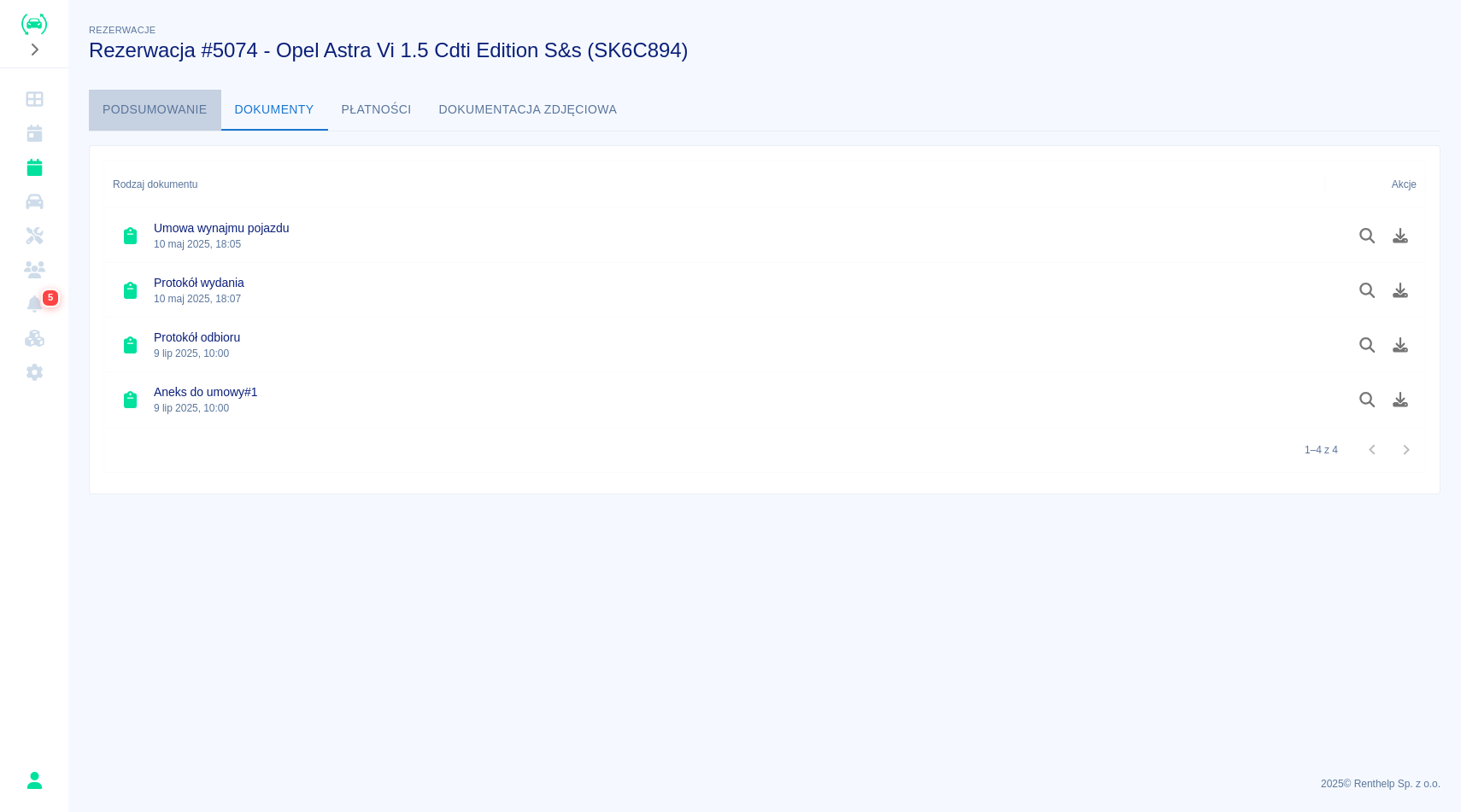
click at [185, 109] on button "Podsumowanie" at bounding box center [154, 110] width 132 height 41
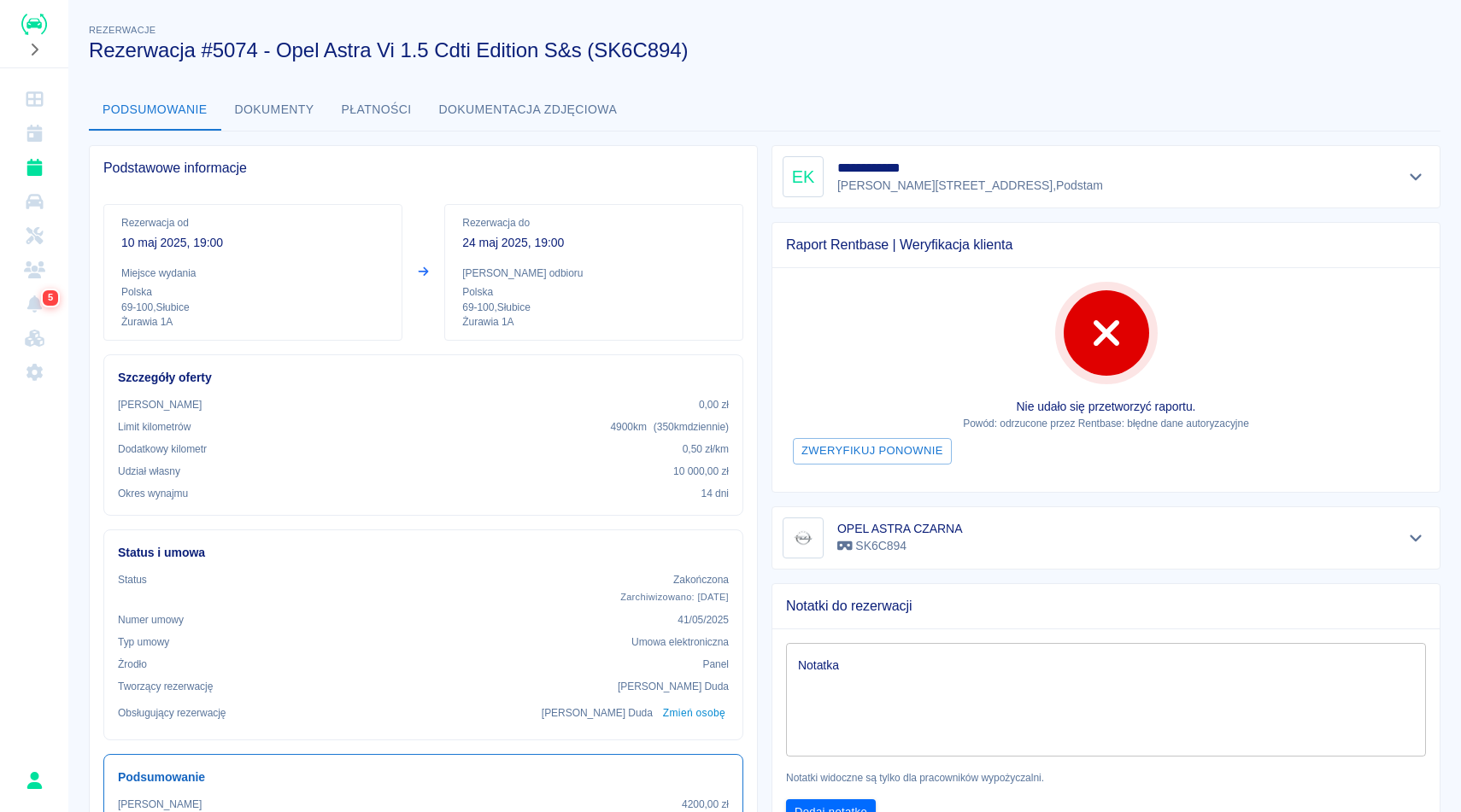
click at [833, 73] on div "**********" at bounding box center [764, 621] width 1393 height 1229
